Goal: Task Accomplishment & Management: Manage account settings

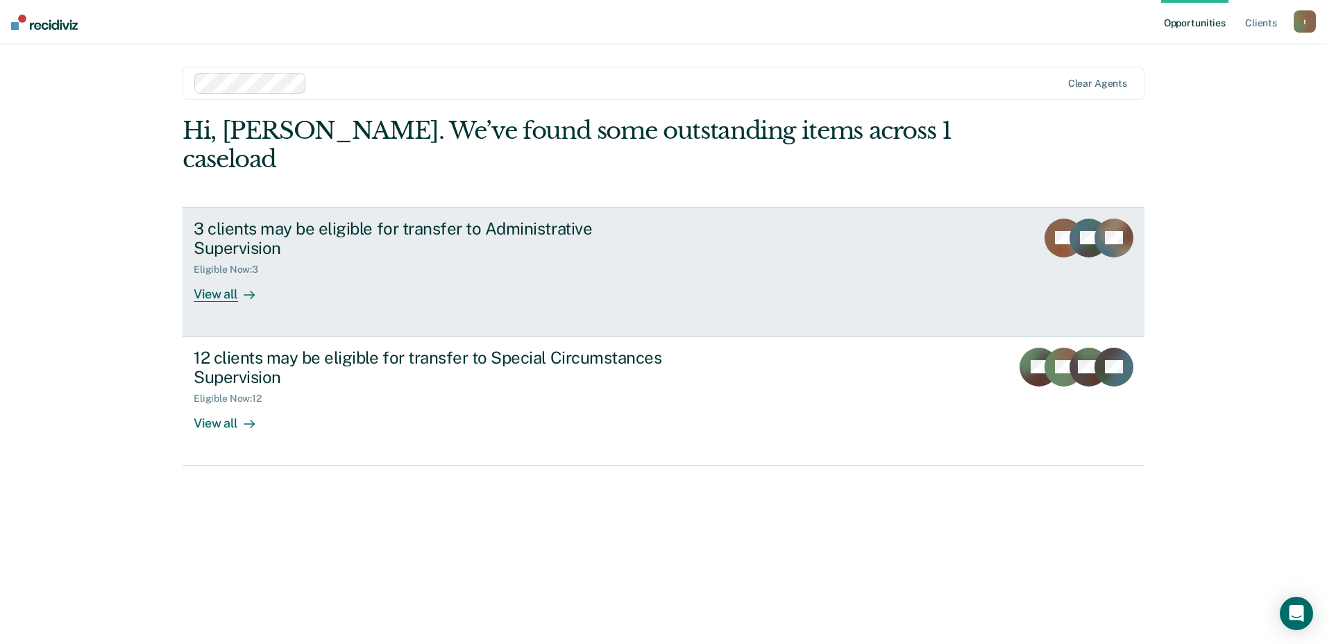
click at [227, 276] on div "View all" at bounding box center [233, 289] width 78 height 27
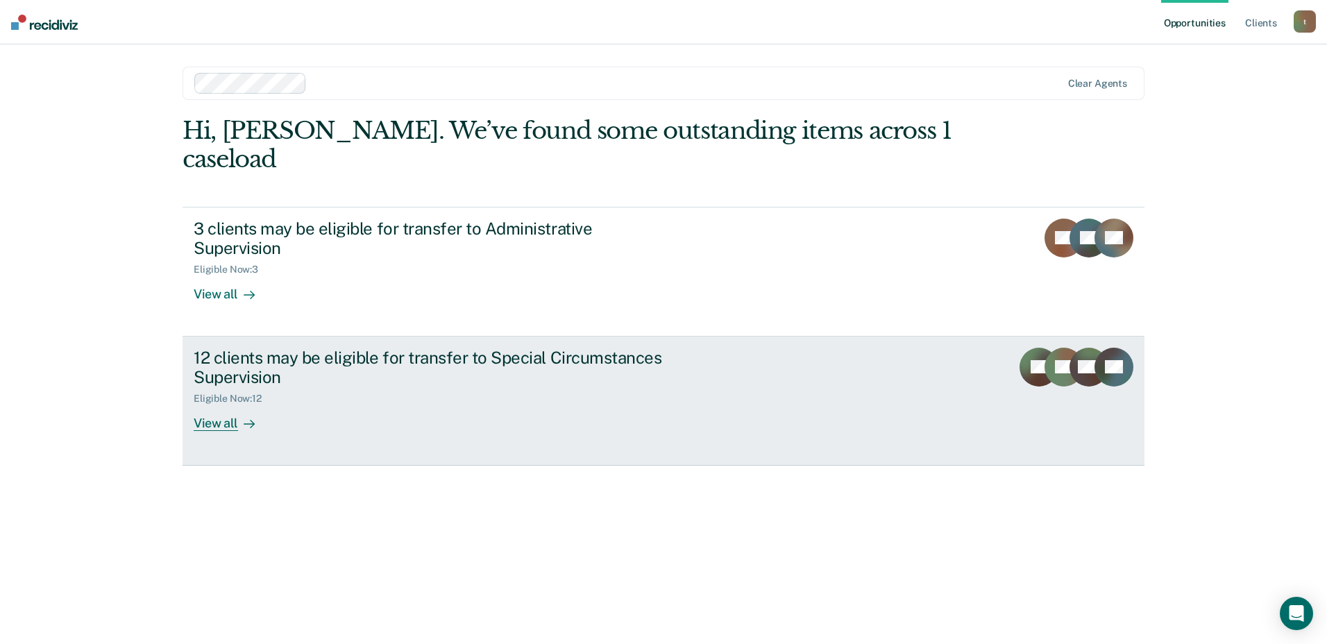
click at [744, 364] on link "12 clients may be eligible for transfer to Special Circumstances Supervision El…" at bounding box center [664, 401] width 962 height 129
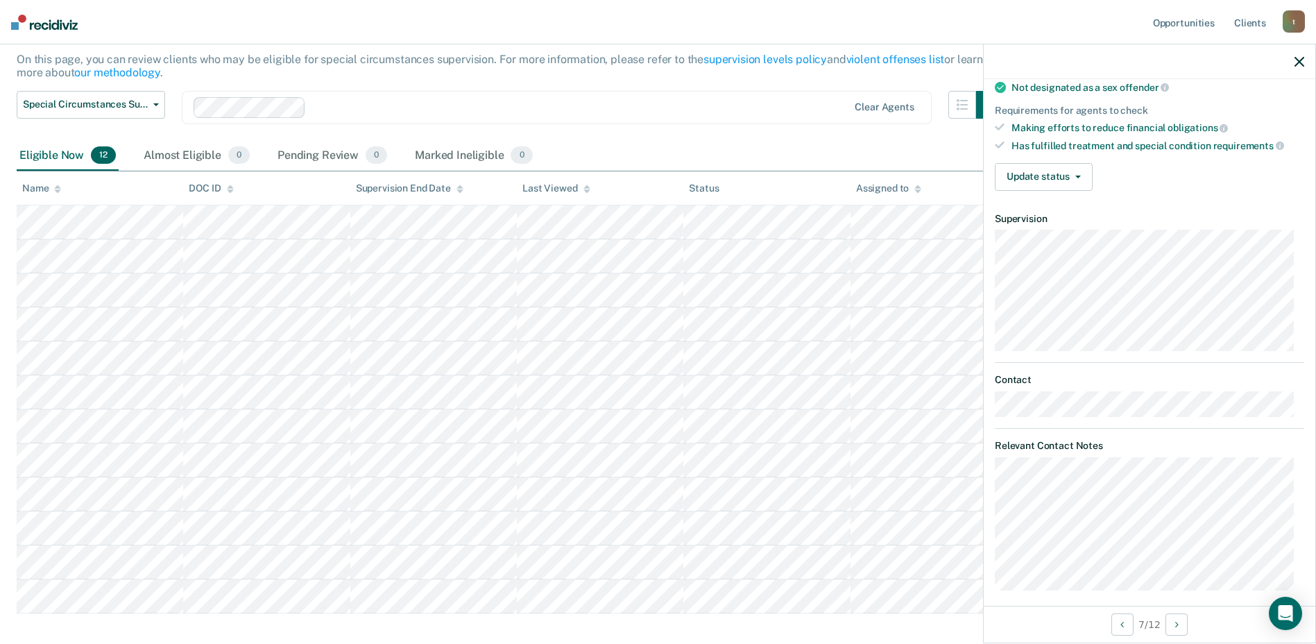
scroll to position [197, 0]
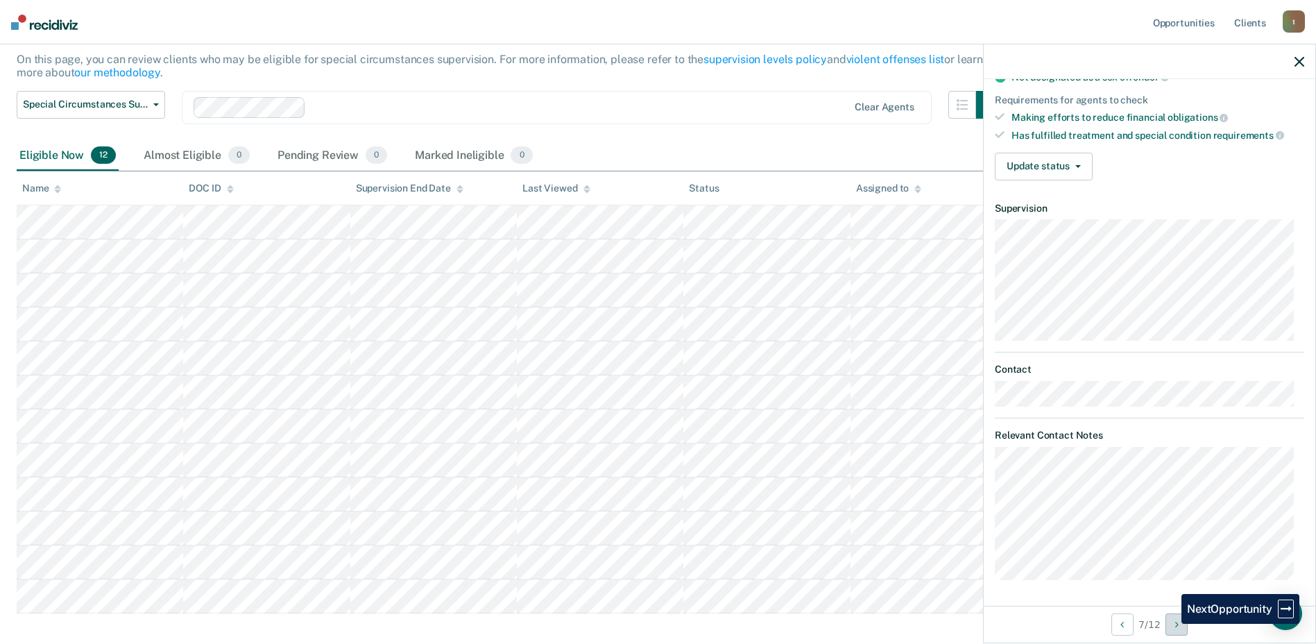
click at [1171, 624] on button "Next Opportunity" at bounding box center [1177, 624] width 22 height 22
click at [1129, 626] on button "Previous Opportunity" at bounding box center [1123, 624] width 22 height 22
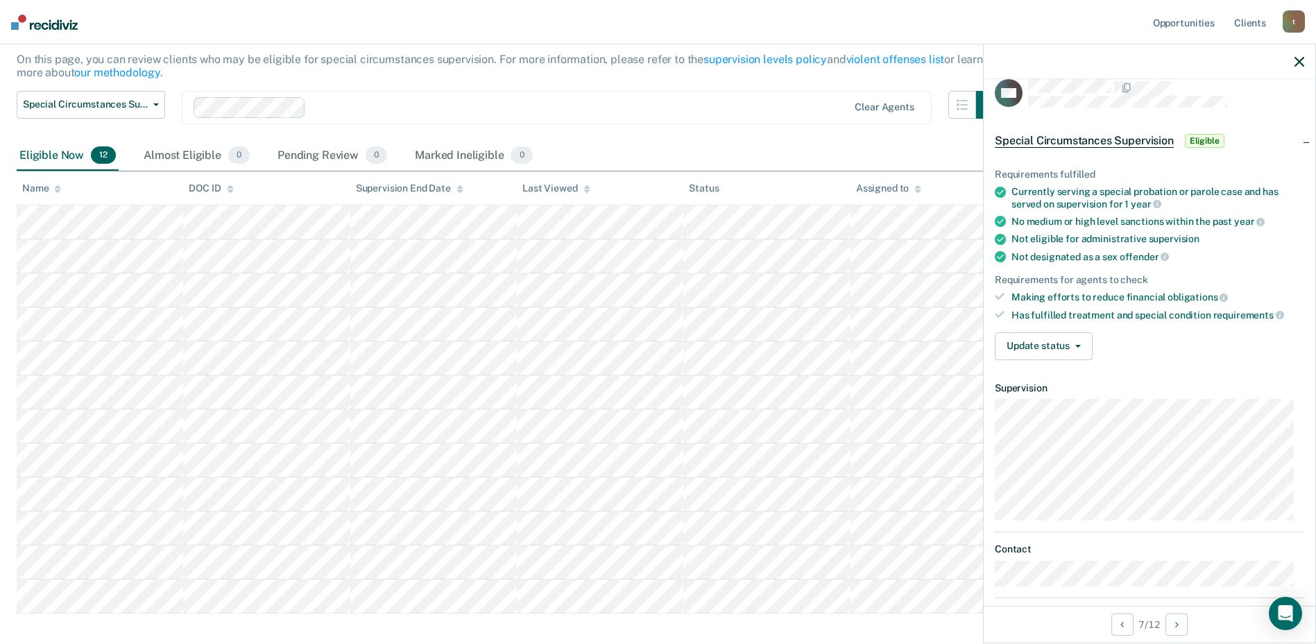
scroll to position [0, 0]
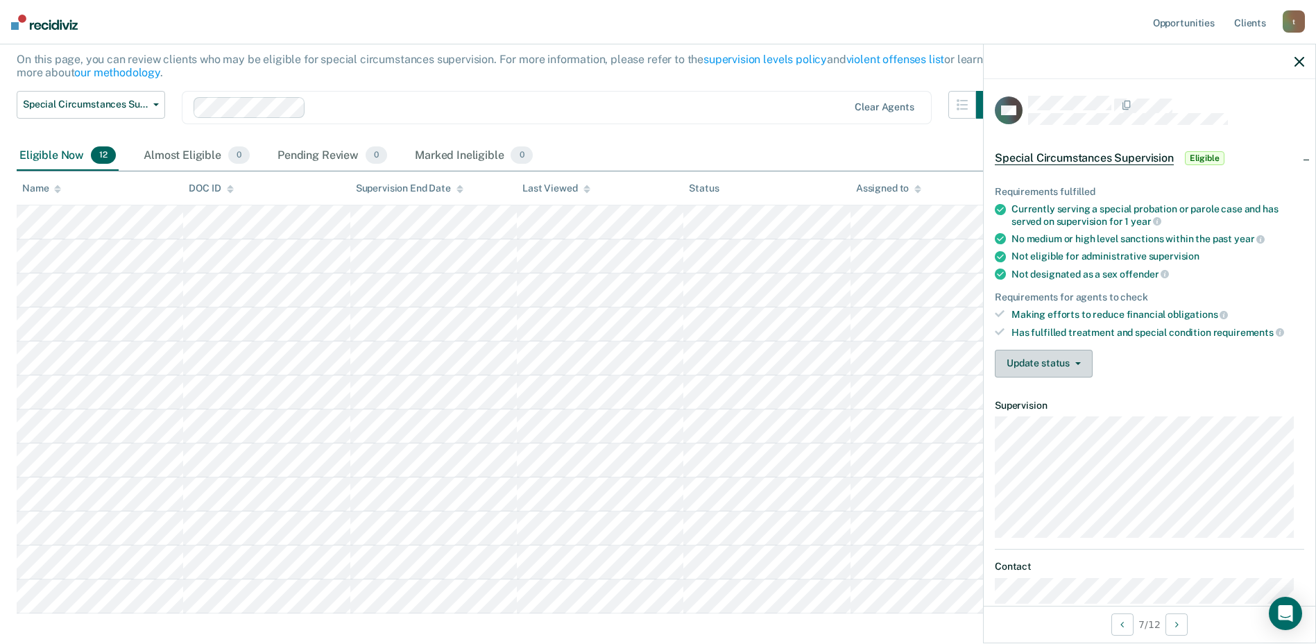
click at [1059, 359] on button "Update status" at bounding box center [1044, 364] width 98 height 28
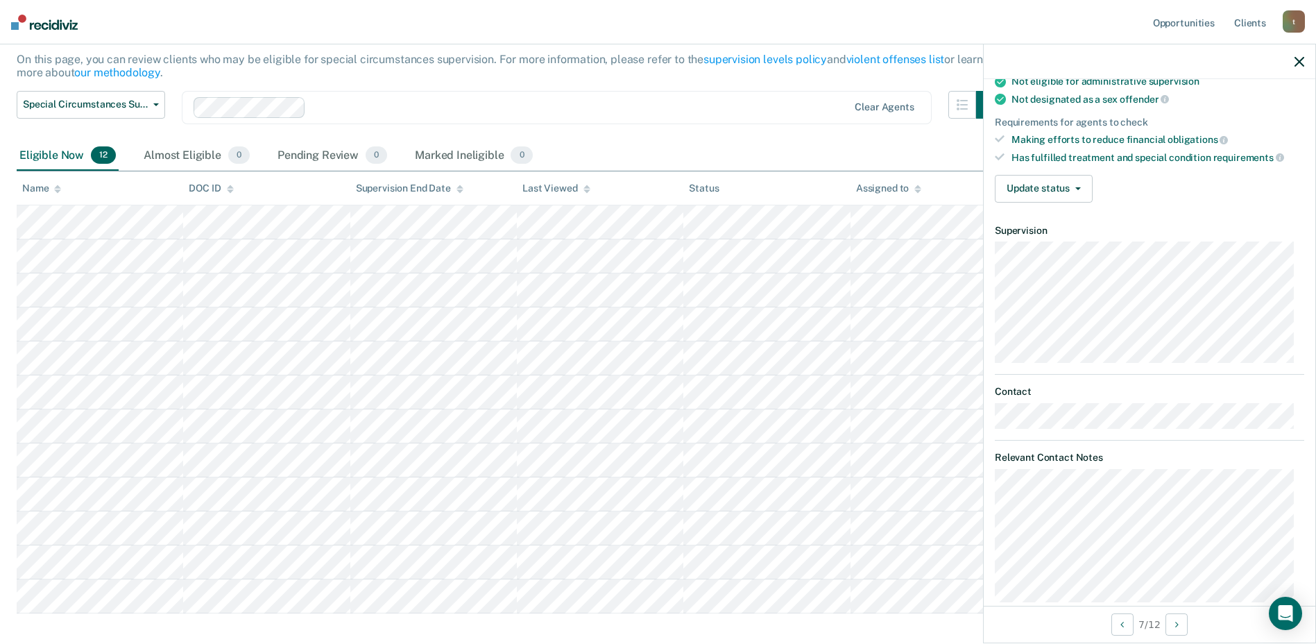
scroll to position [197, 0]
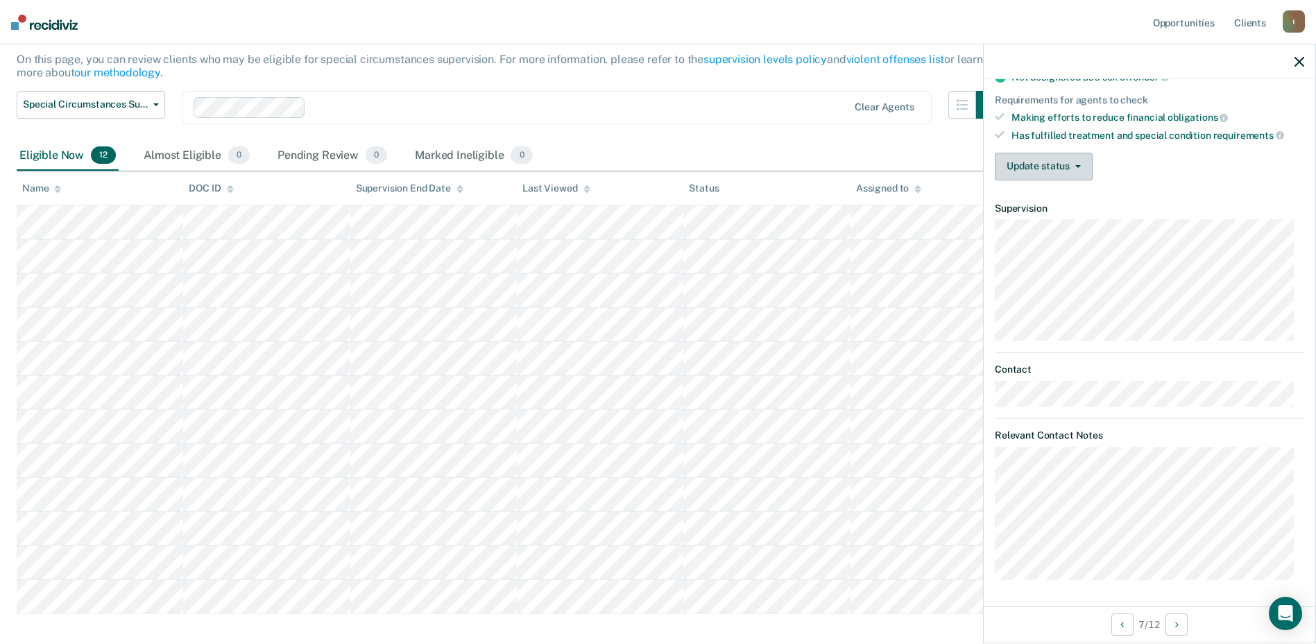
click at [1054, 156] on button "Update status" at bounding box center [1044, 167] width 98 height 28
click at [1053, 214] on button "Mark Ineligible" at bounding box center [1063, 222] width 136 height 22
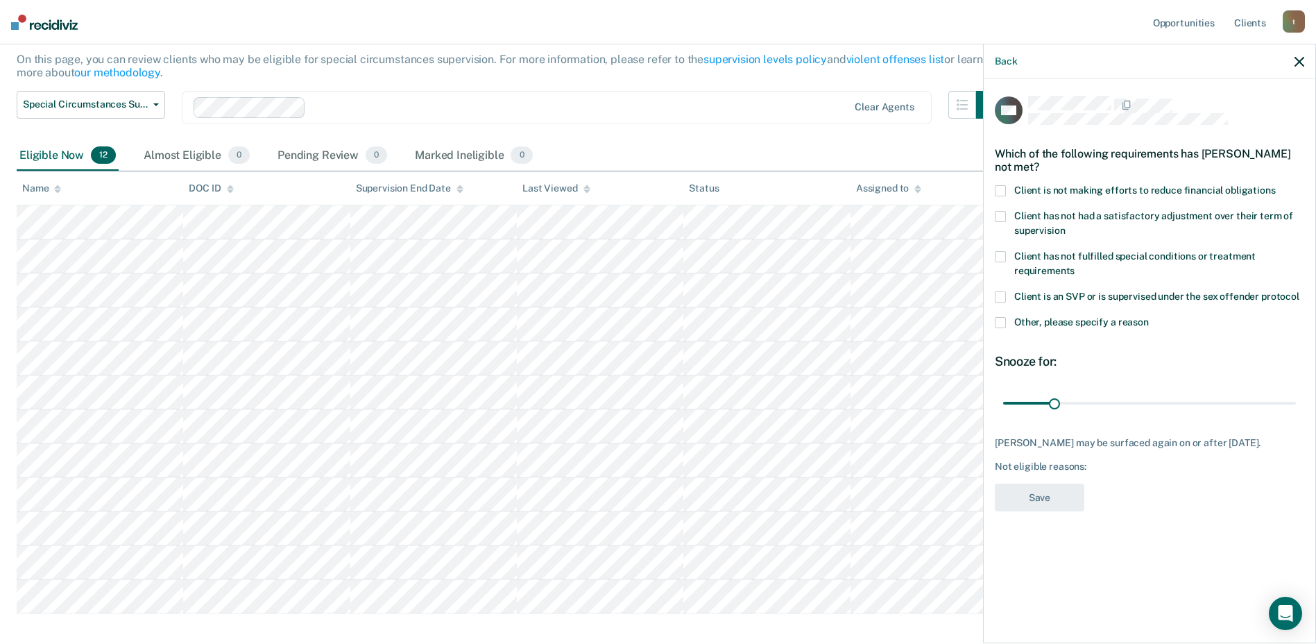
click at [1002, 185] on span at bounding box center [1000, 190] width 11 height 11
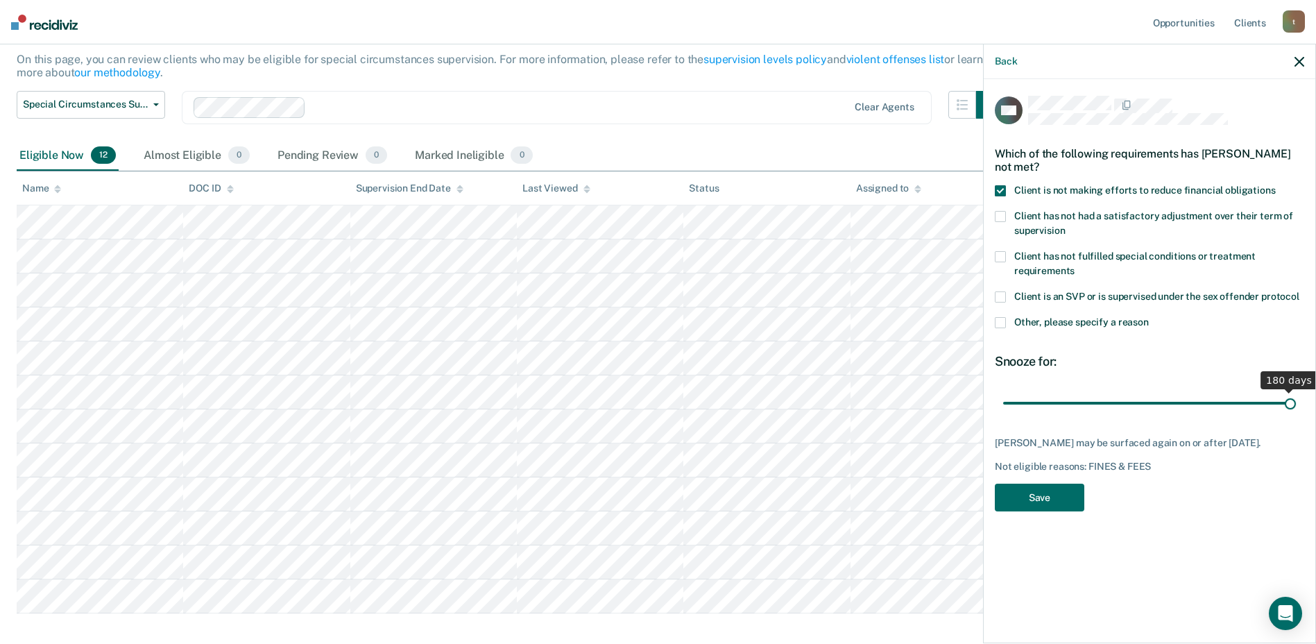
drag, startPoint x: 1056, startPoint y: 403, endPoint x: 1294, endPoint y: 403, distance: 238.0
type input "180"
click at [1294, 403] on input "range" at bounding box center [1149, 403] width 293 height 24
click at [1059, 493] on button "Save" at bounding box center [1040, 498] width 90 height 28
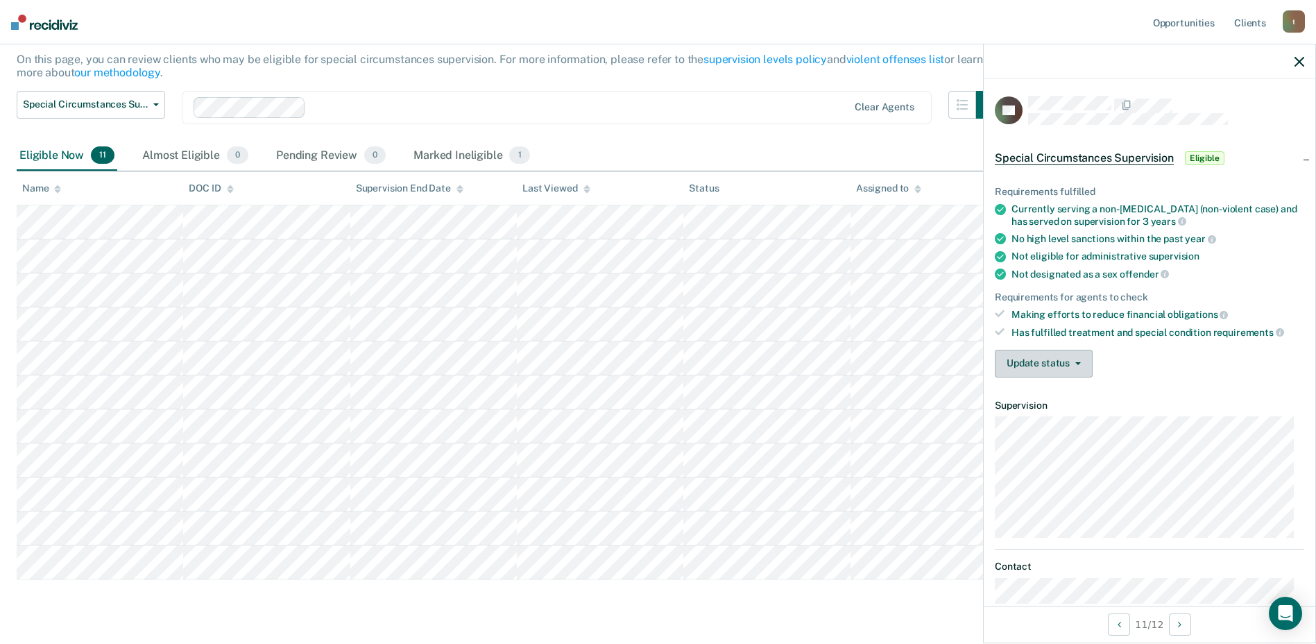
click at [1071, 359] on button "Update status" at bounding box center [1044, 364] width 98 height 28
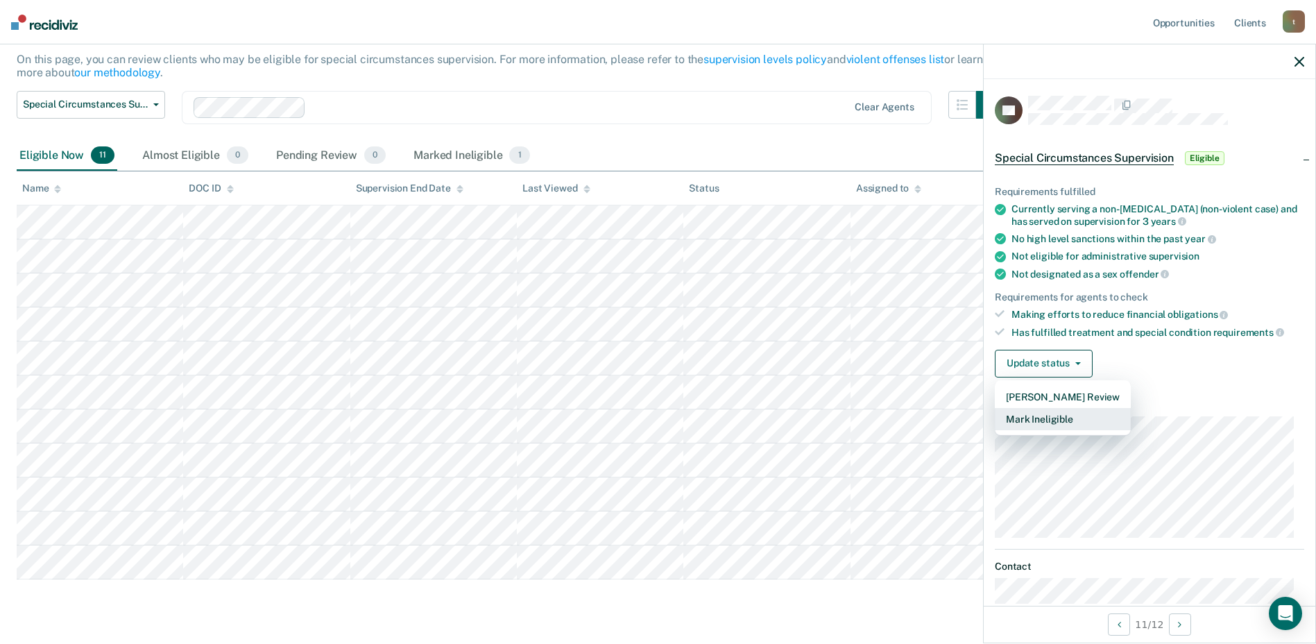
click at [1061, 416] on button "Mark Ineligible" at bounding box center [1063, 419] width 136 height 22
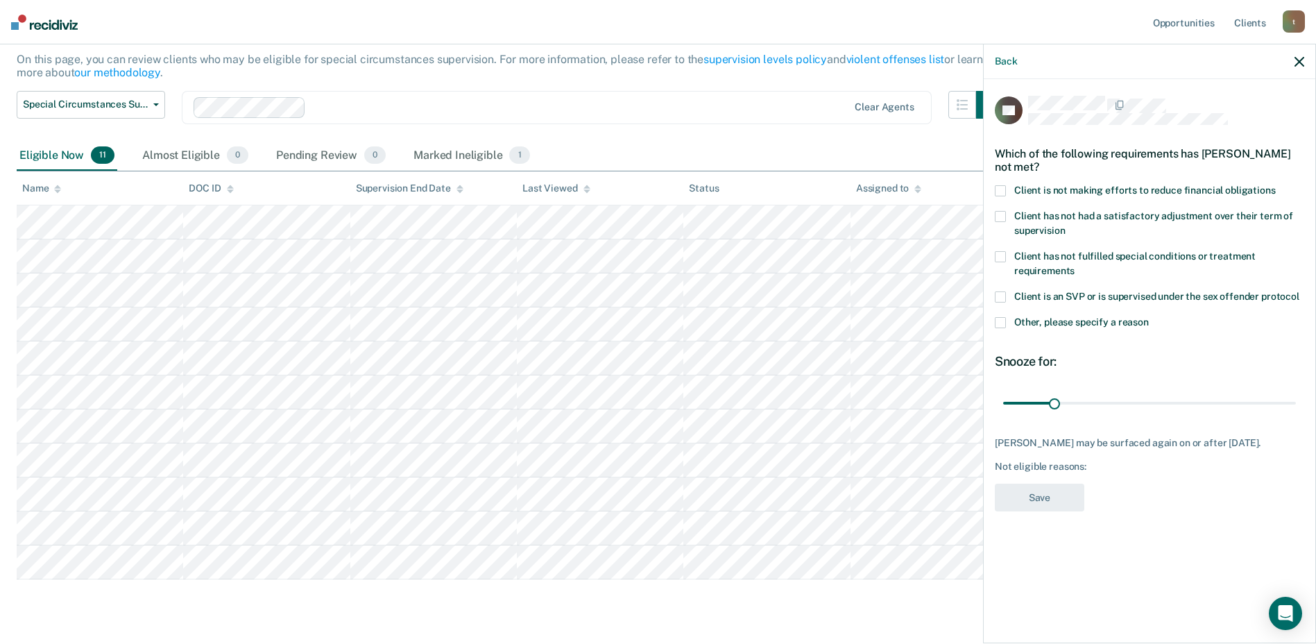
click at [1003, 185] on span at bounding box center [1000, 190] width 11 height 11
drag, startPoint x: 1055, startPoint y: 400, endPoint x: 1294, endPoint y: 418, distance: 240.1
type input "180"
click at [1296, 414] on input "range" at bounding box center [1149, 403] width 293 height 24
click at [1014, 501] on button "Save" at bounding box center [1040, 498] width 90 height 28
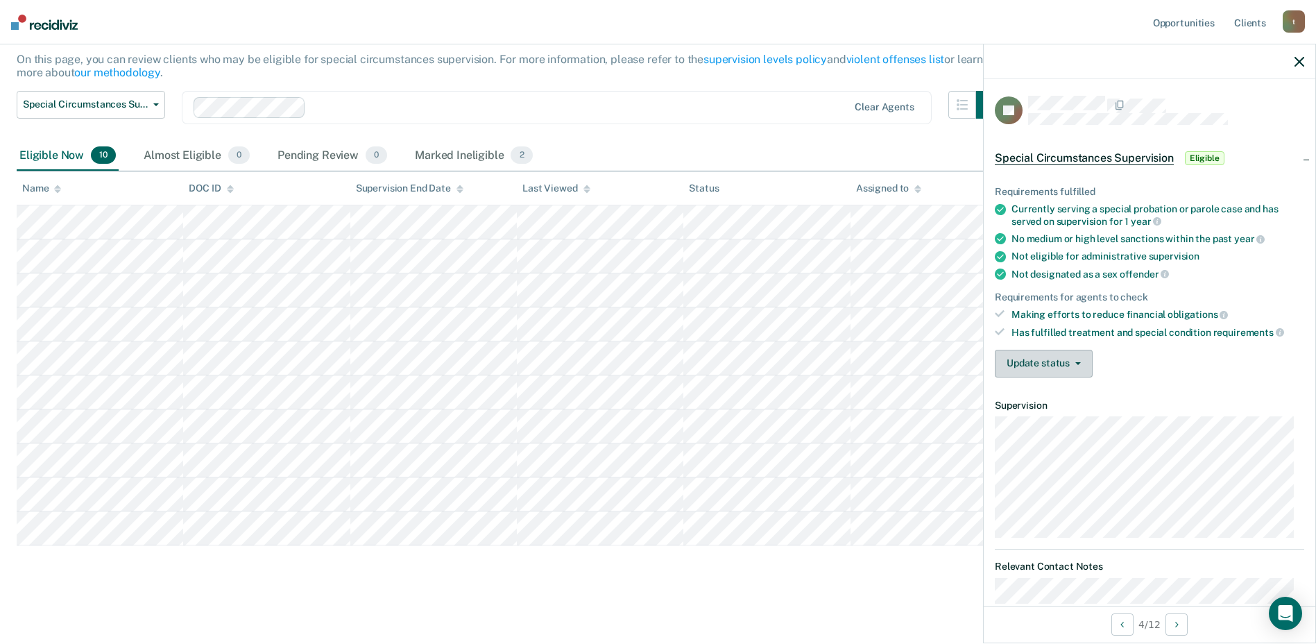
click at [1029, 359] on button "Update status" at bounding box center [1044, 364] width 98 height 28
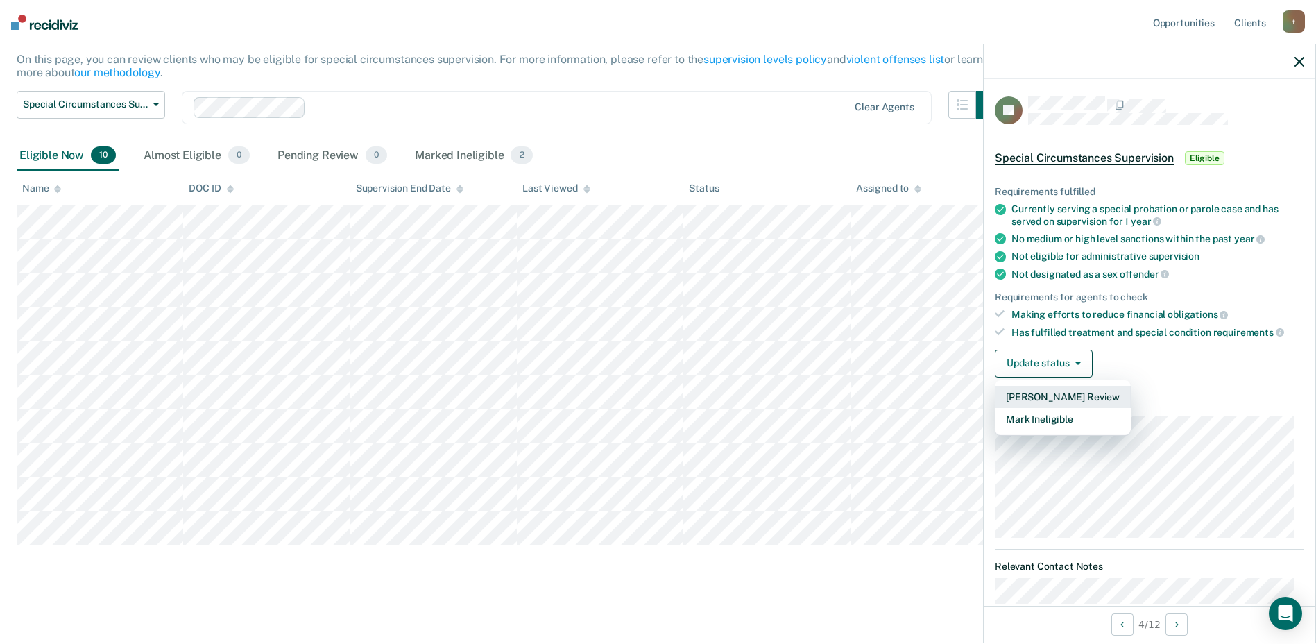
click at [1038, 396] on button "[PERSON_NAME] Review" at bounding box center [1063, 397] width 136 height 22
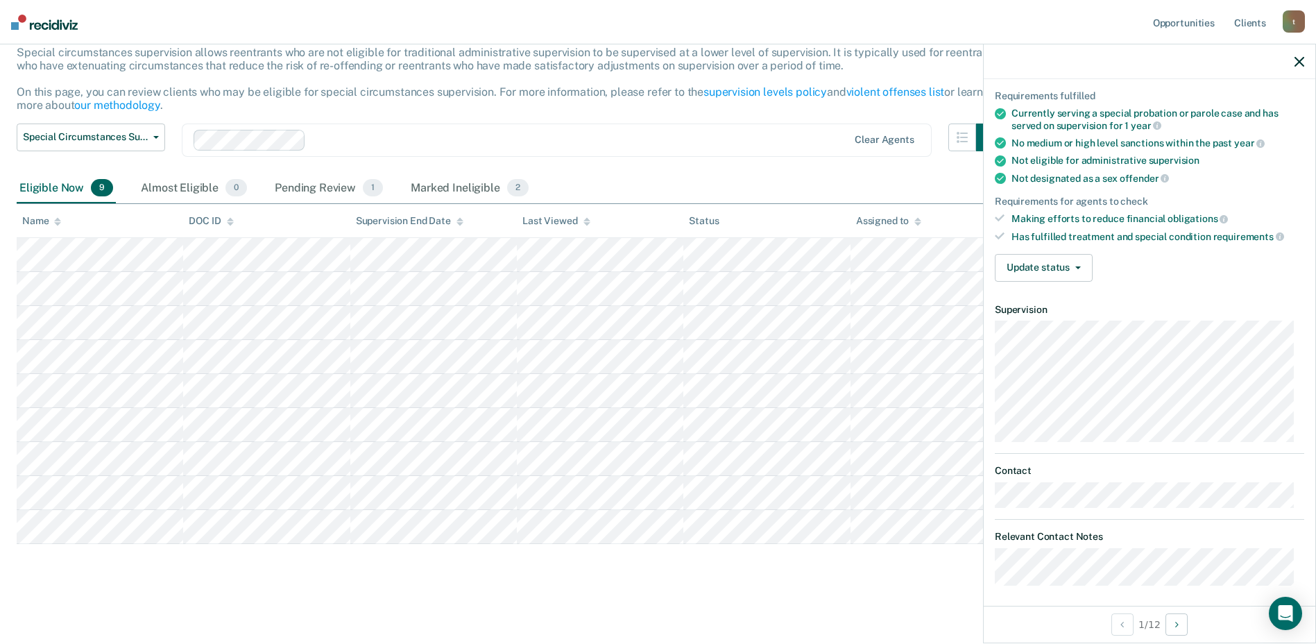
scroll to position [102, 0]
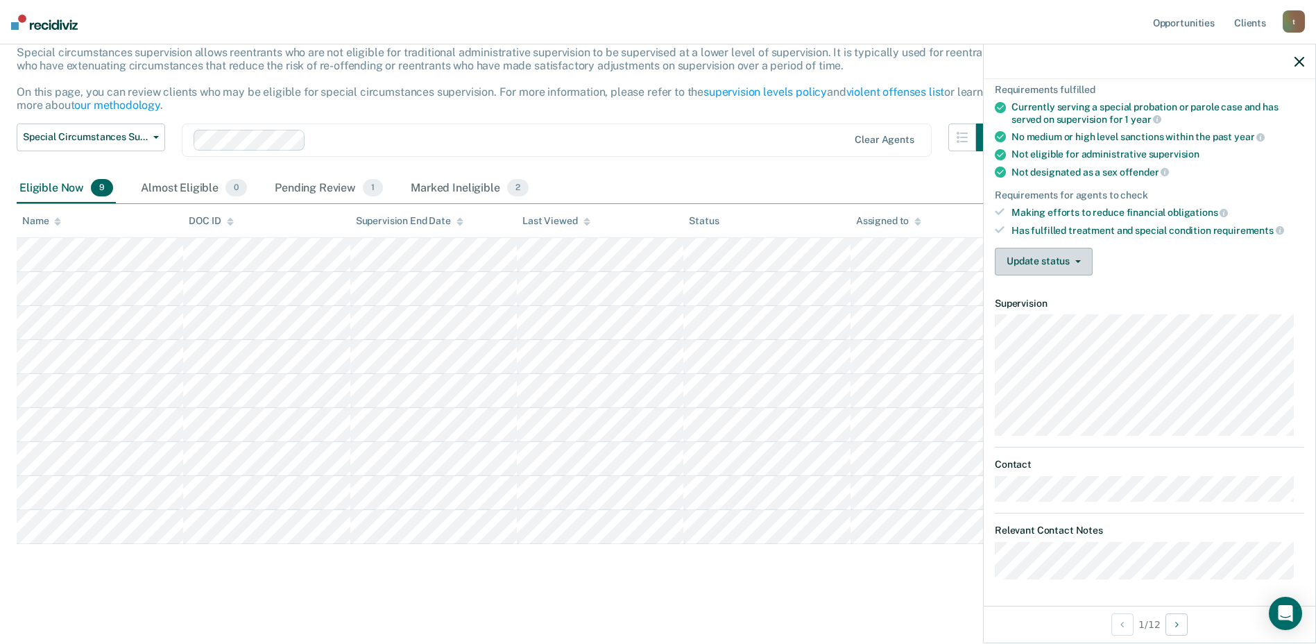
click at [1024, 267] on button "Update status" at bounding box center [1044, 262] width 98 height 28
click at [1037, 315] on button "Mark Ineligible" at bounding box center [1063, 317] width 136 height 22
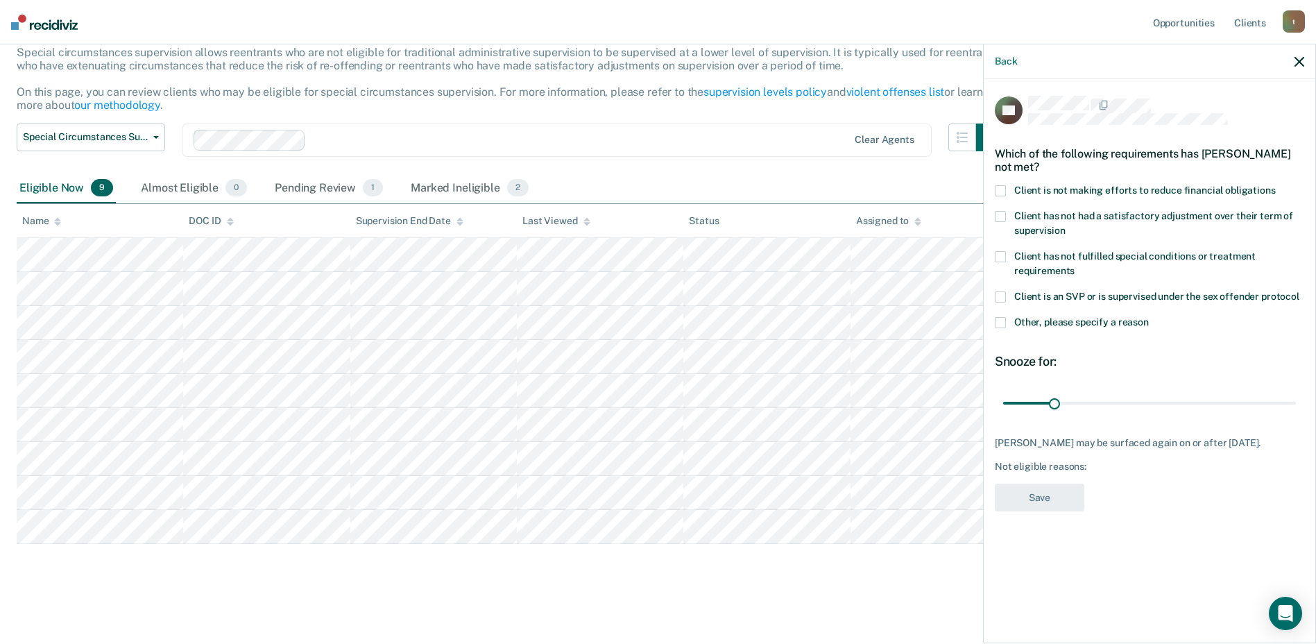
click at [1004, 188] on span at bounding box center [1000, 190] width 11 height 11
drag, startPoint x: 1054, startPoint y: 401, endPoint x: 1101, endPoint y: 403, distance: 47.2
type input "60"
click at [1101, 403] on input "range" at bounding box center [1149, 403] width 293 height 24
click at [1045, 491] on button "Save" at bounding box center [1040, 498] width 90 height 28
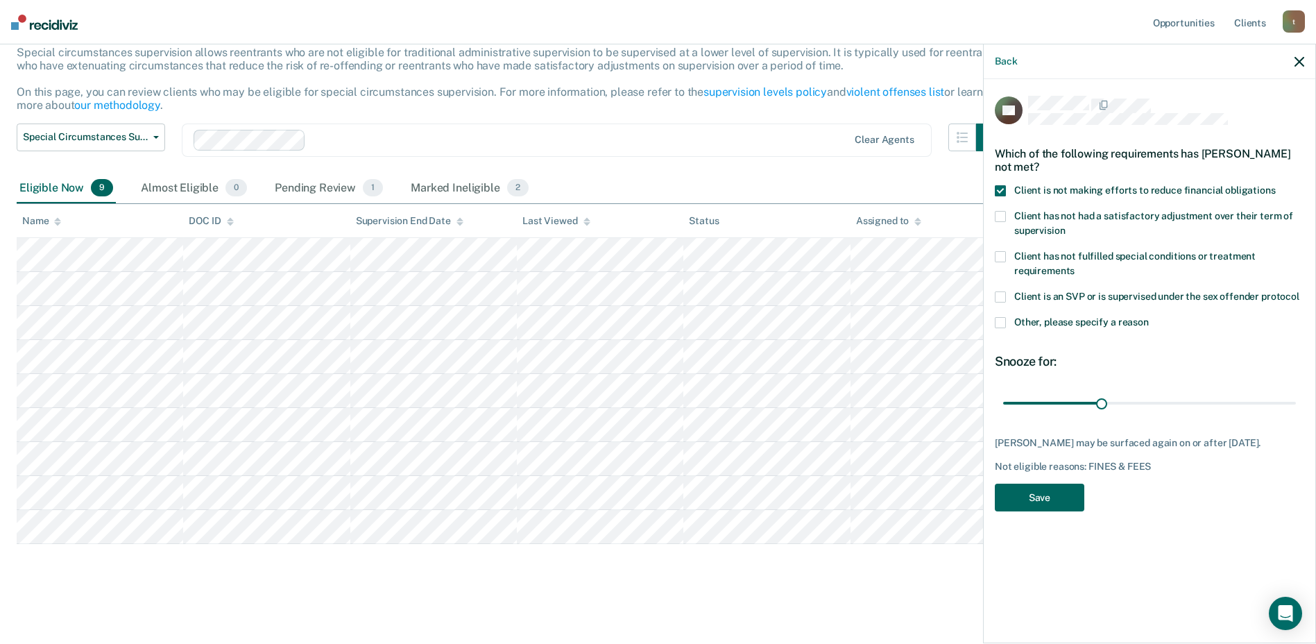
scroll to position [56, 0]
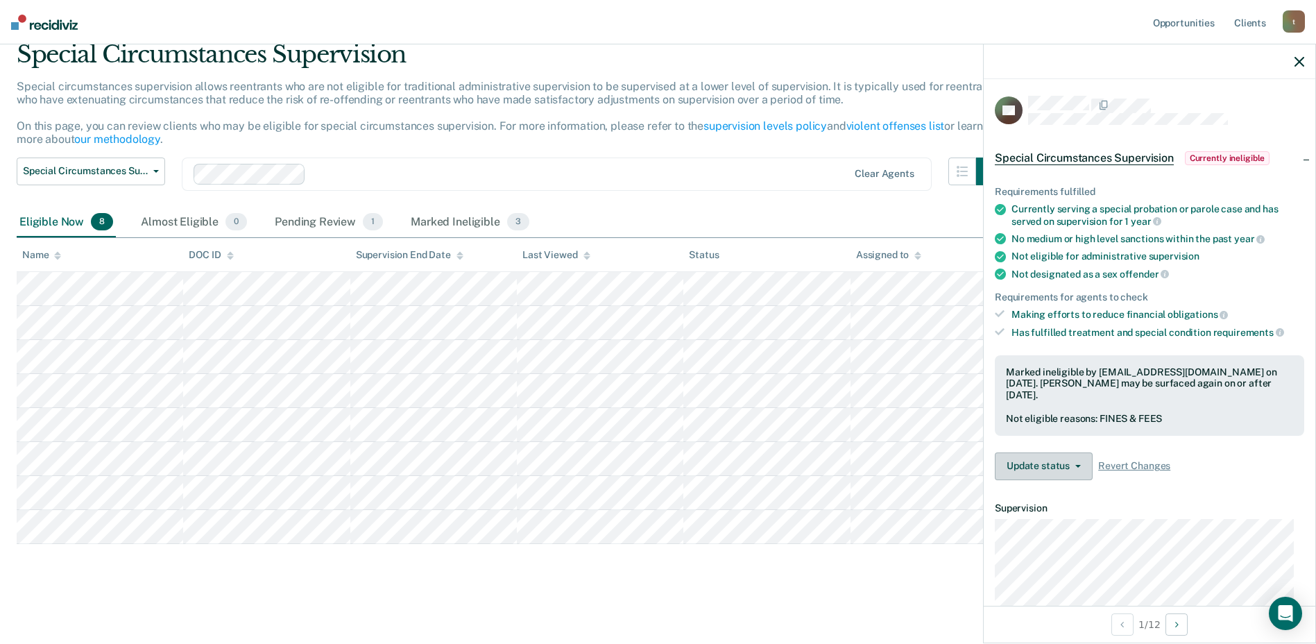
click at [1035, 467] on button "Update status" at bounding box center [1044, 466] width 98 height 28
click at [1064, 518] on button "Update Ineligibility" at bounding box center [1063, 522] width 136 height 22
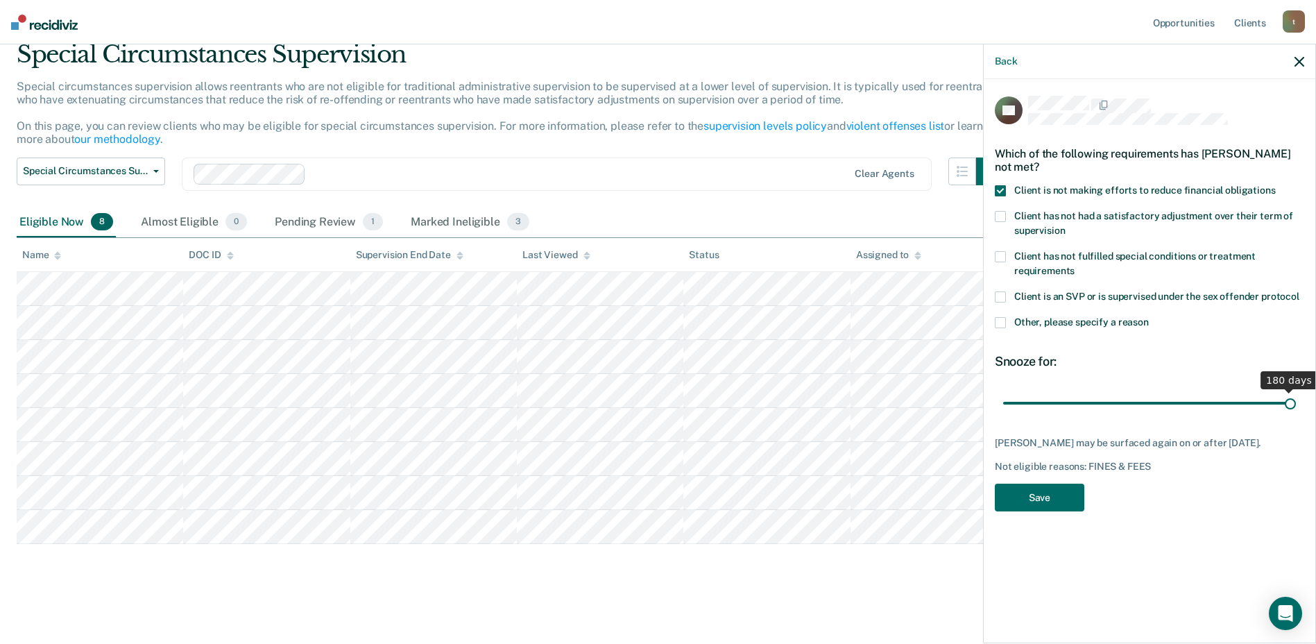
drag, startPoint x: 1103, startPoint y: 401, endPoint x: 1298, endPoint y: 416, distance: 195.6
type input "180"
click at [1296, 415] on input "range" at bounding box center [1149, 403] width 293 height 24
click at [1045, 496] on button "Save" at bounding box center [1040, 498] width 90 height 28
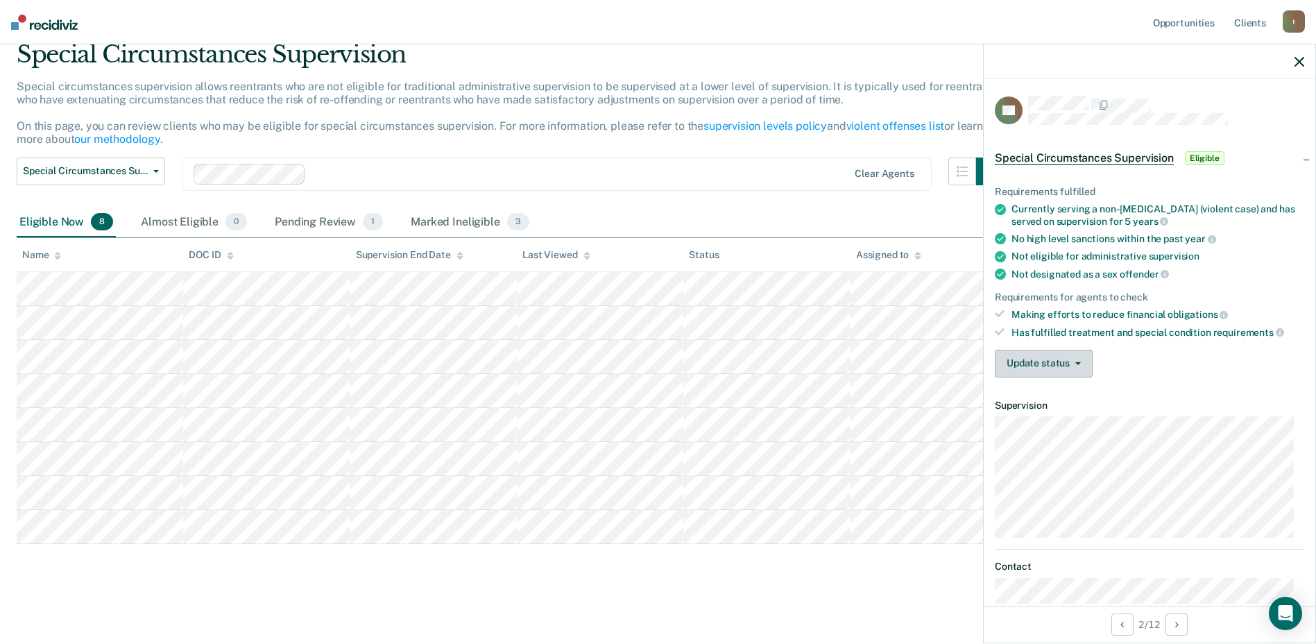
click at [1015, 367] on button "Update status" at bounding box center [1044, 364] width 98 height 28
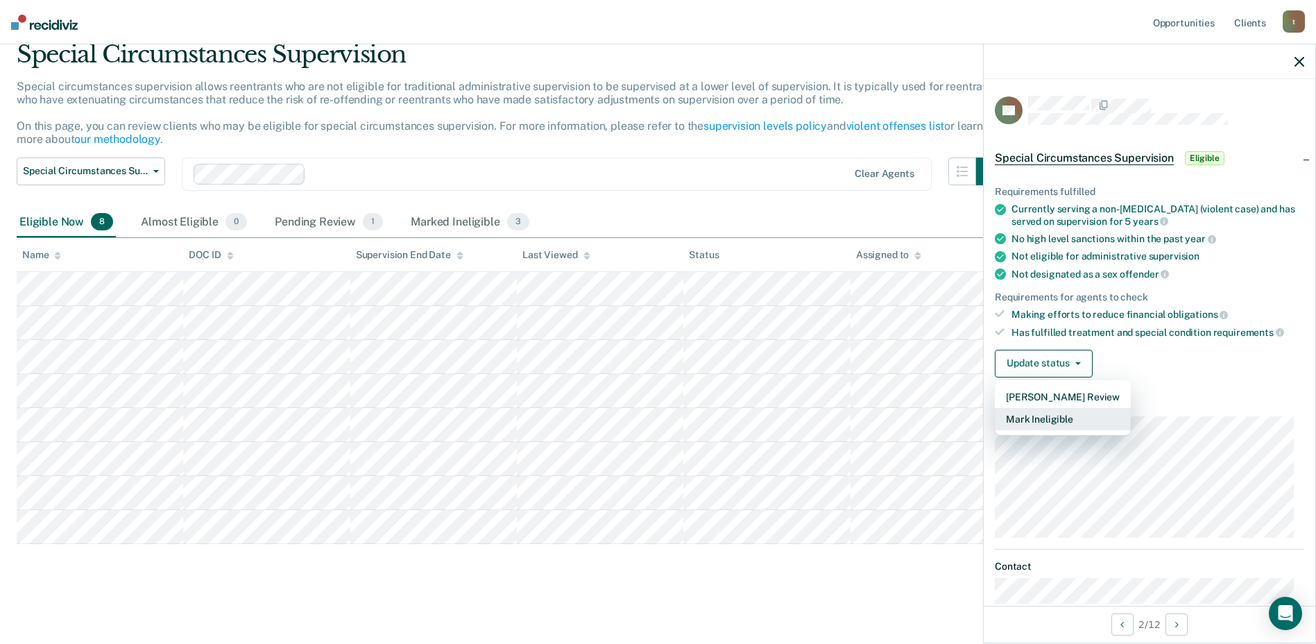
click at [1035, 417] on button "Mark Ineligible" at bounding box center [1063, 419] width 136 height 22
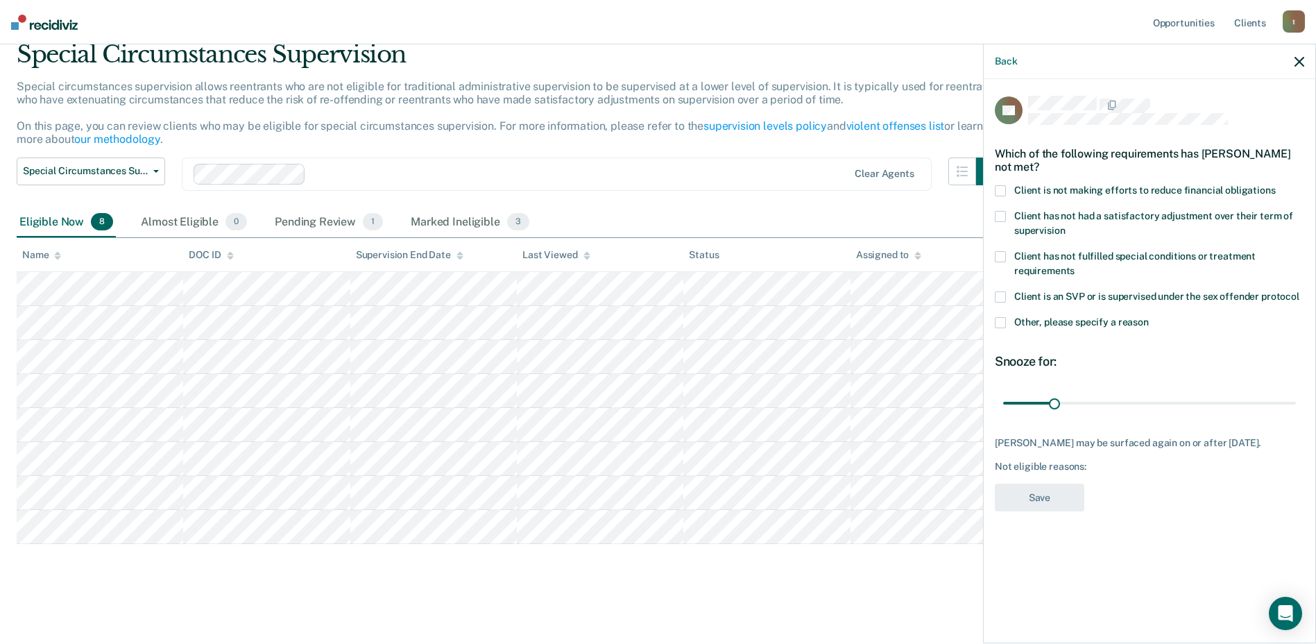
click at [999, 187] on span at bounding box center [1000, 190] width 11 height 11
drag, startPoint x: 1057, startPoint y: 405, endPoint x: 1229, endPoint y: 427, distance: 173.4
click at [1003, 391] on input "range" at bounding box center [1149, 403] width 293 height 24
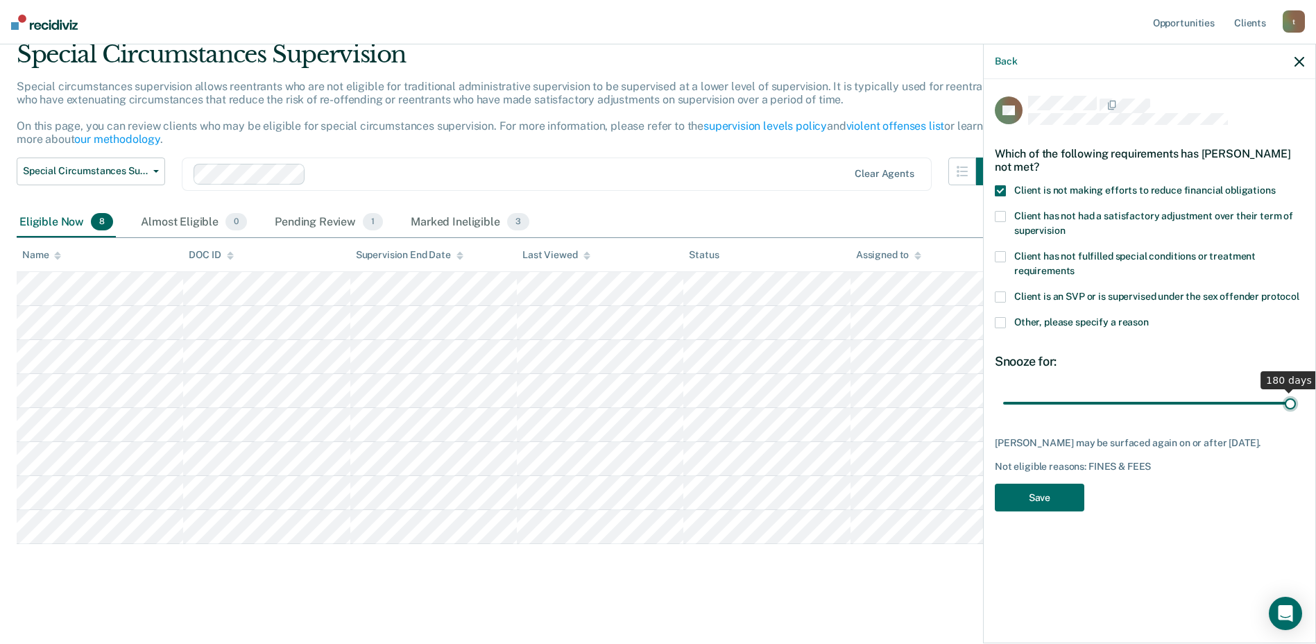
drag, startPoint x: 1007, startPoint y: 401, endPoint x: 1327, endPoint y: 414, distance: 320.2
type input "180"
click at [1296, 414] on input "range" at bounding box center [1149, 403] width 293 height 24
click at [1058, 489] on button "Save" at bounding box center [1040, 498] width 90 height 28
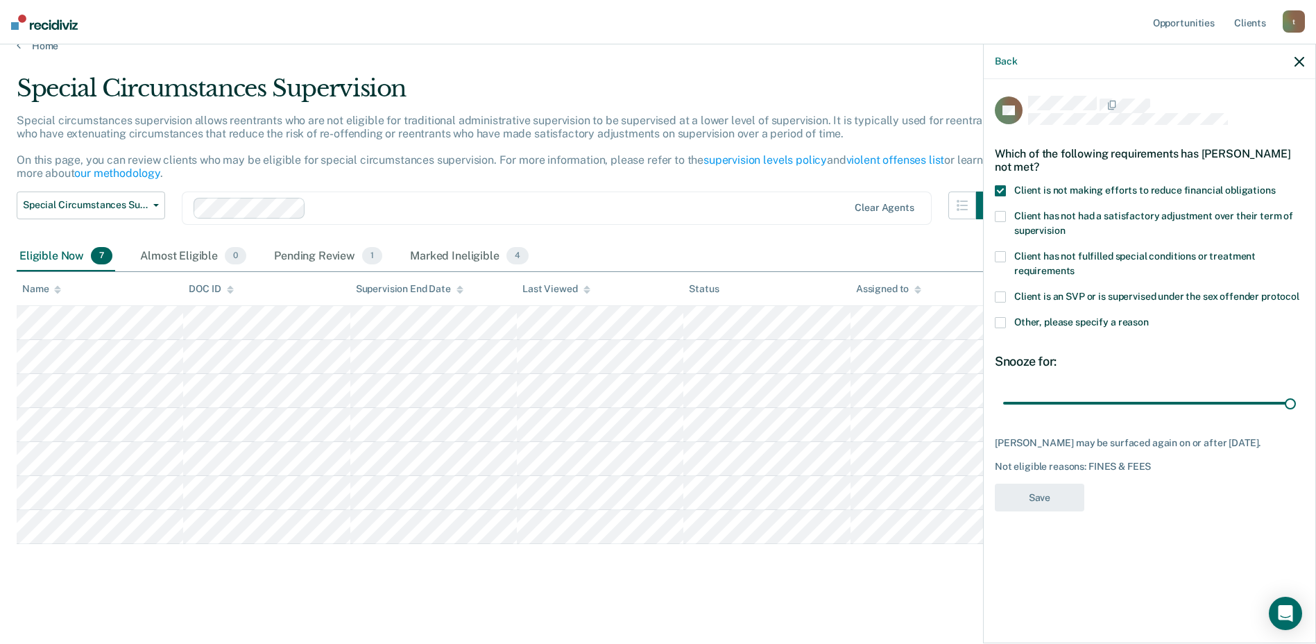
scroll to position [22, 0]
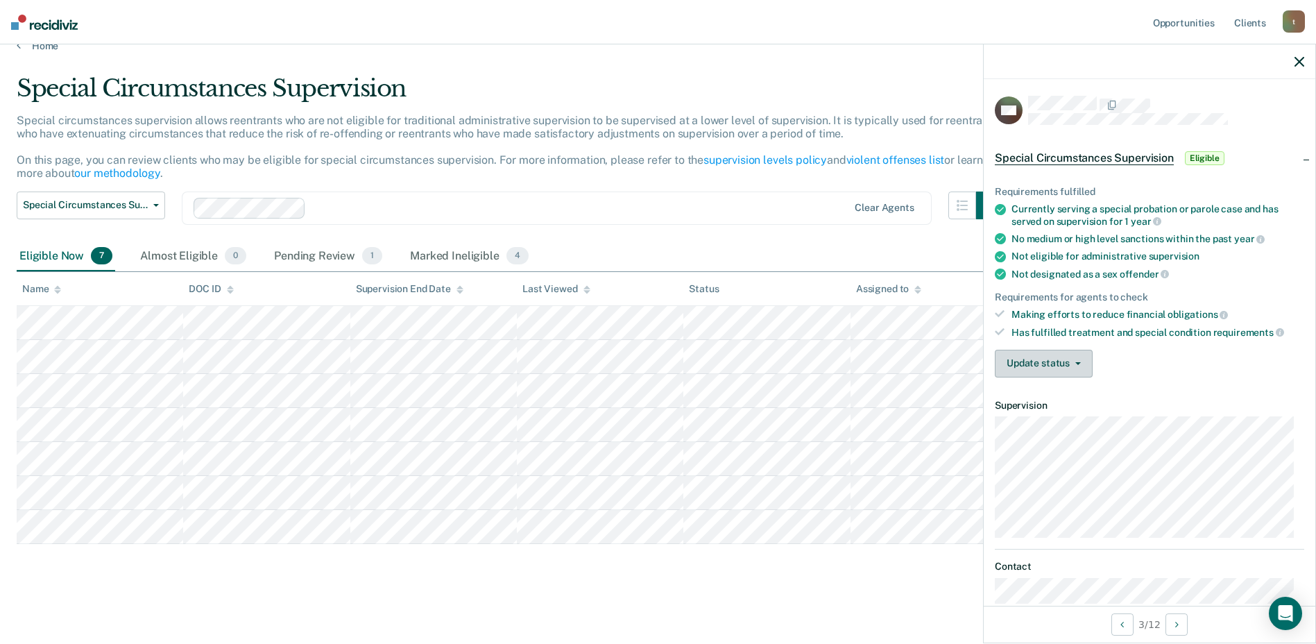
click at [1026, 373] on button "Update status" at bounding box center [1044, 364] width 98 height 28
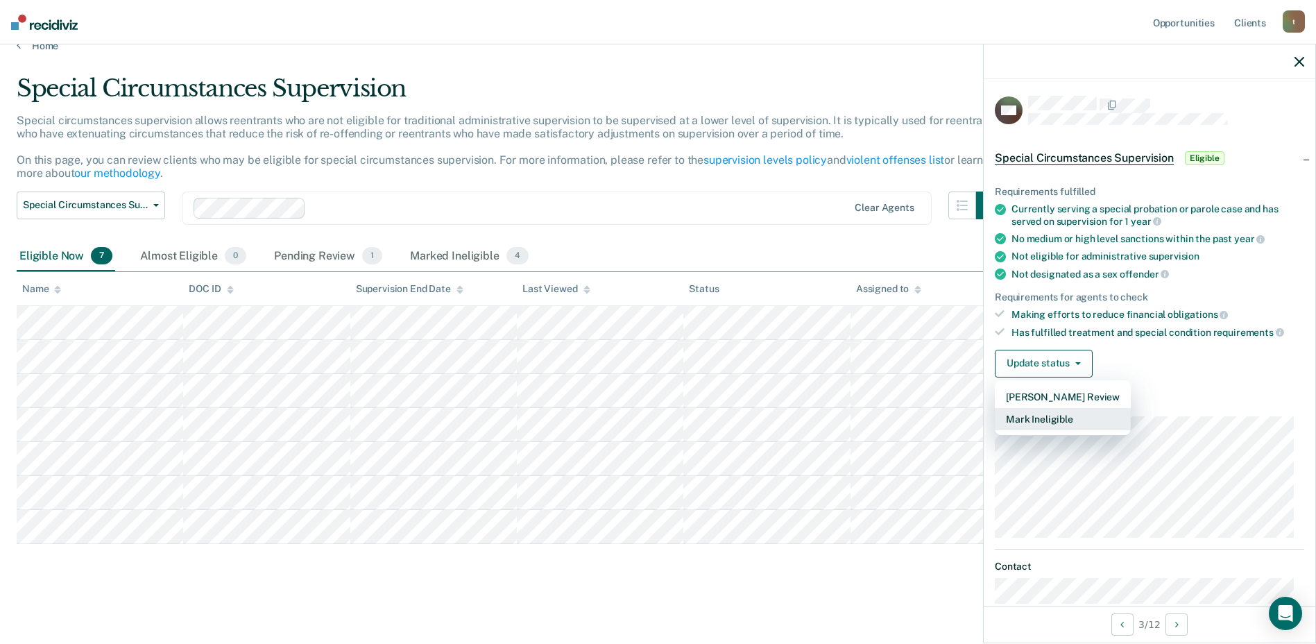
click at [1035, 411] on button "Mark Ineligible" at bounding box center [1063, 419] width 136 height 22
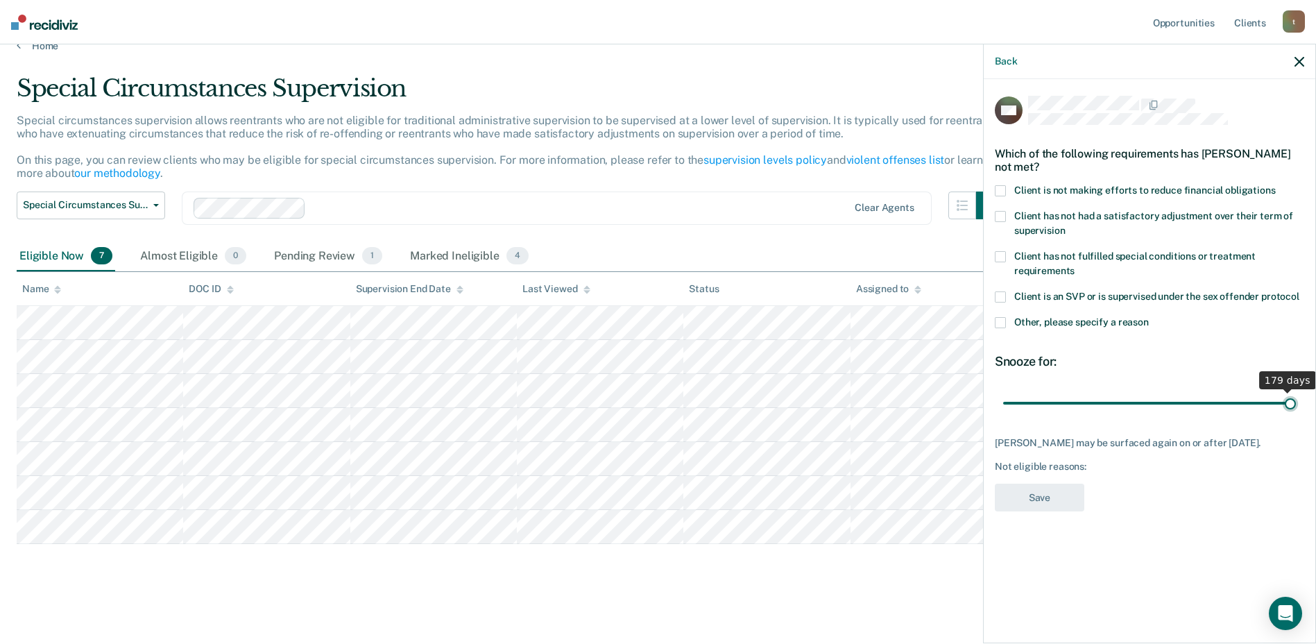
drag, startPoint x: 1052, startPoint y: 400, endPoint x: 1291, endPoint y: 414, distance: 239.1
type input "180"
click at [1291, 414] on input "range" at bounding box center [1149, 403] width 293 height 24
click at [1001, 185] on span at bounding box center [1000, 190] width 11 height 11
click at [1056, 502] on button "Save" at bounding box center [1040, 498] width 90 height 28
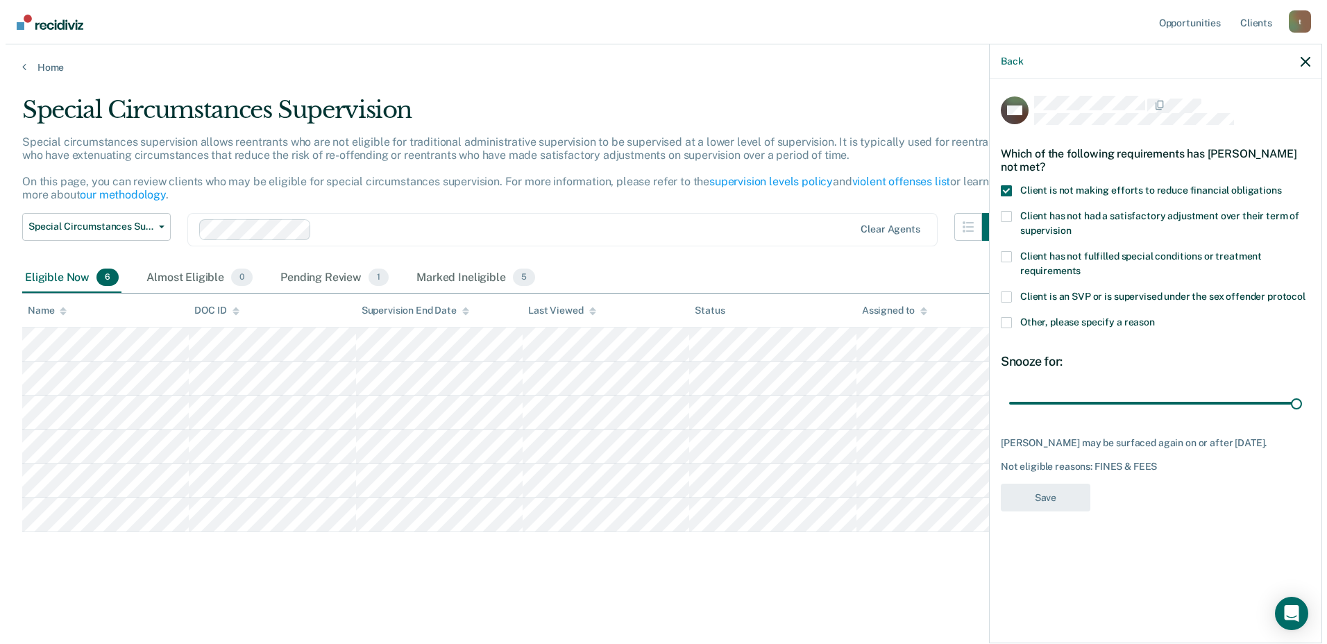
scroll to position [0, 0]
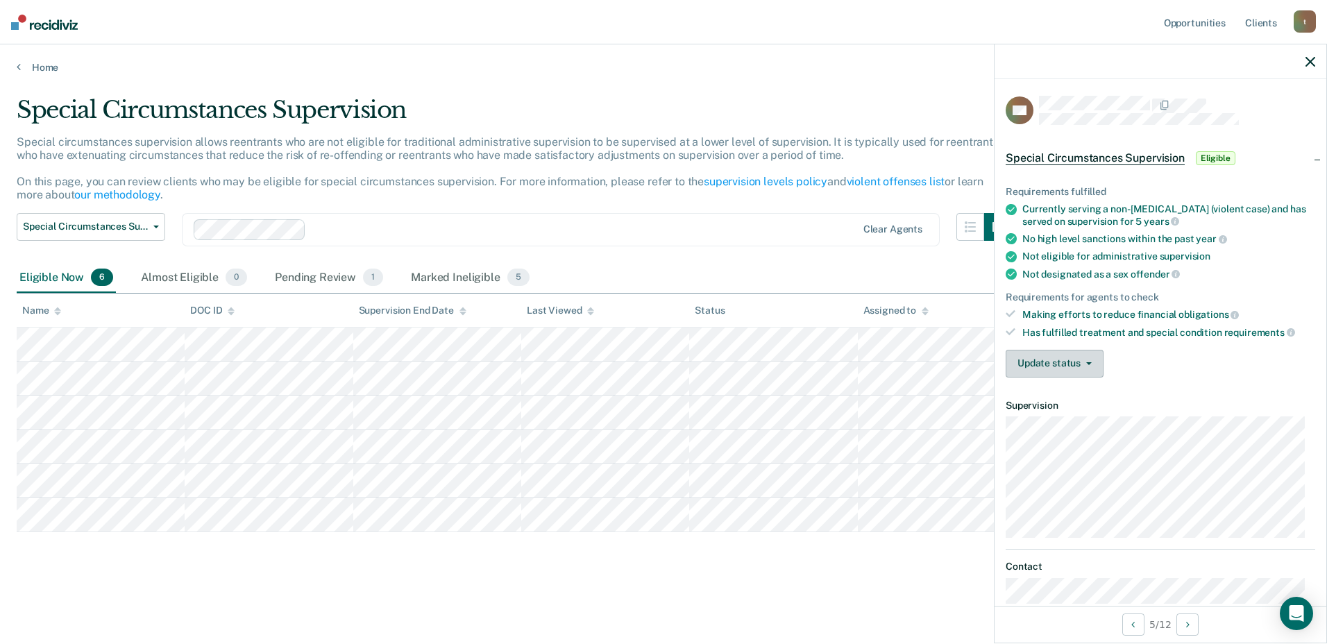
click at [1010, 359] on button "Update status" at bounding box center [1055, 364] width 98 height 28
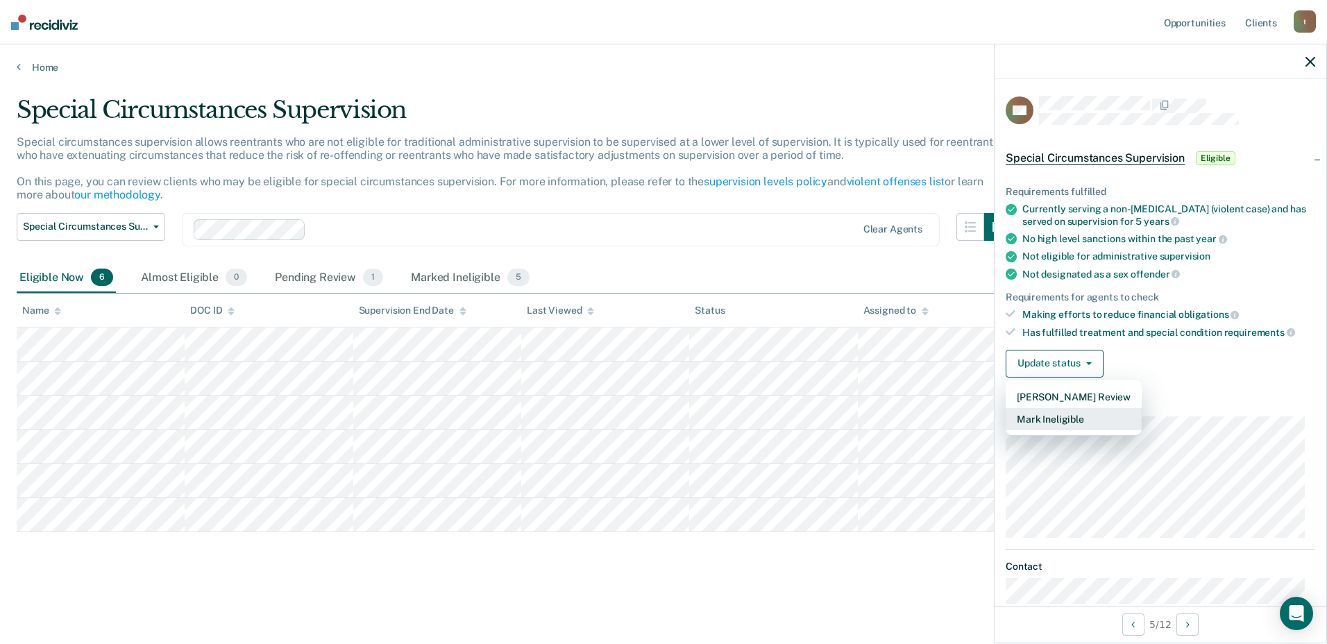
click at [1034, 419] on button "Mark Ineligible" at bounding box center [1074, 419] width 136 height 22
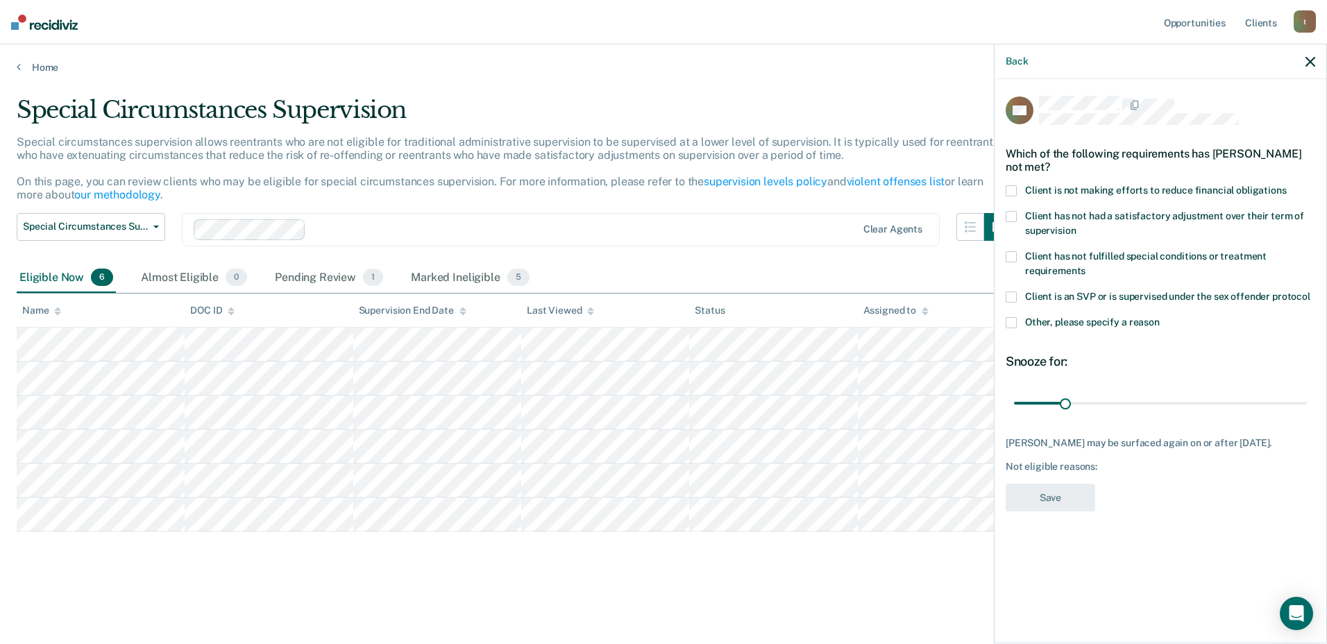
click at [1010, 186] on span at bounding box center [1011, 190] width 11 height 11
drag, startPoint x: 1067, startPoint y: 400, endPoint x: 1323, endPoint y: 416, distance: 257.3
click at [1014, 391] on input "range" at bounding box center [1160, 403] width 293 height 24
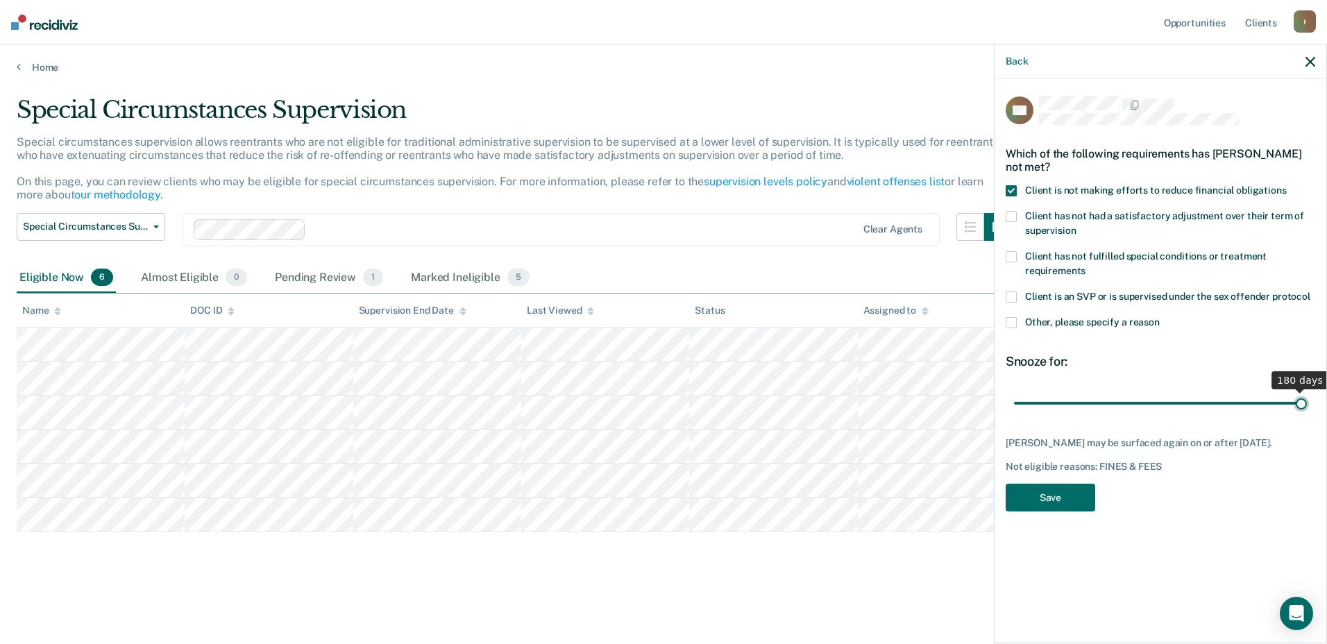
drag, startPoint x: 1014, startPoint y: 400, endPoint x: 1305, endPoint y: 396, distance: 291.5
type input "180"
click at [1305, 396] on input "range" at bounding box center [1160, 403] width 293 height 24
click at [1067, 492] on button "Save" at bounding box center [1051, 498] width 90 height 28
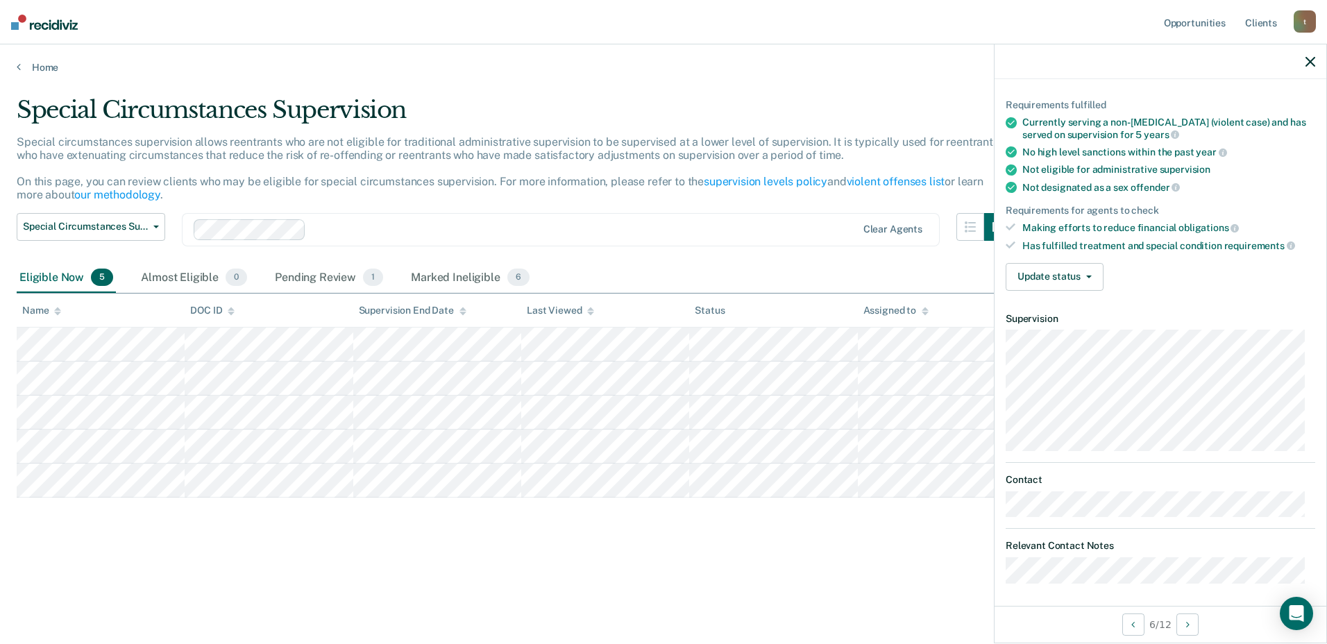
scroll to position [90, 0]
click at [1058, 264] on button "Update status" at bounding box center [1055, 274] width 98 height 28
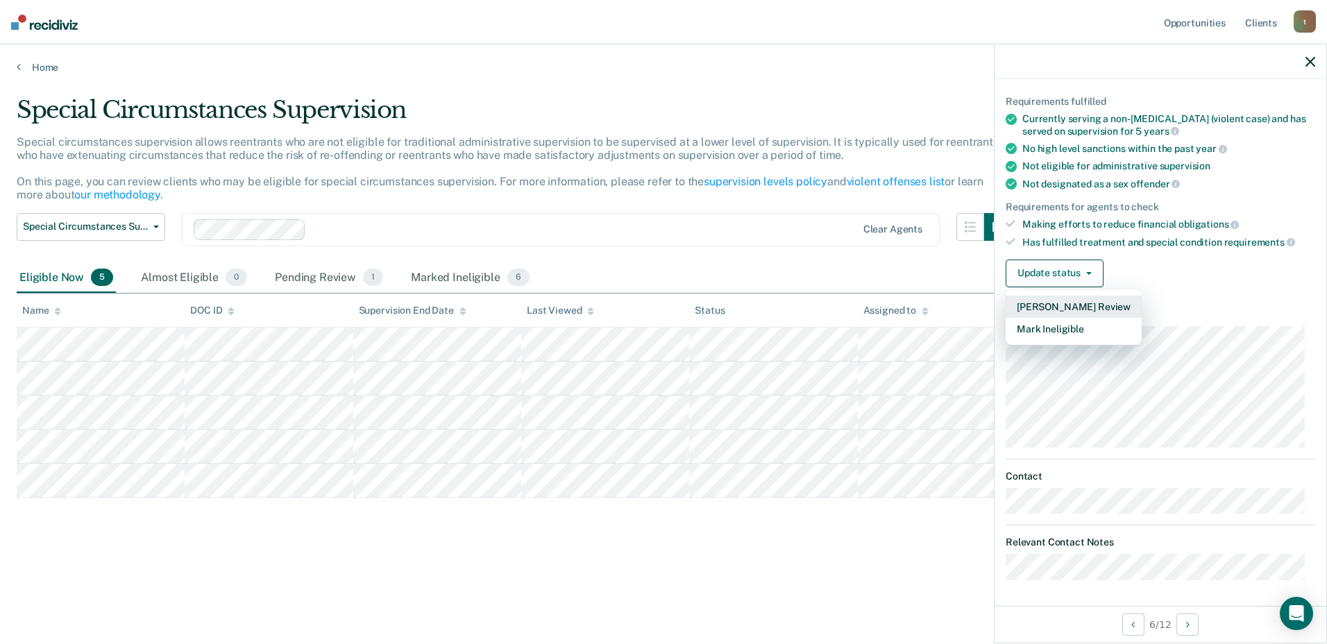
click at [1077, 296] on button "[PERSON_NAME] Review" at bounding box center [1074, 307] width 136 height 22
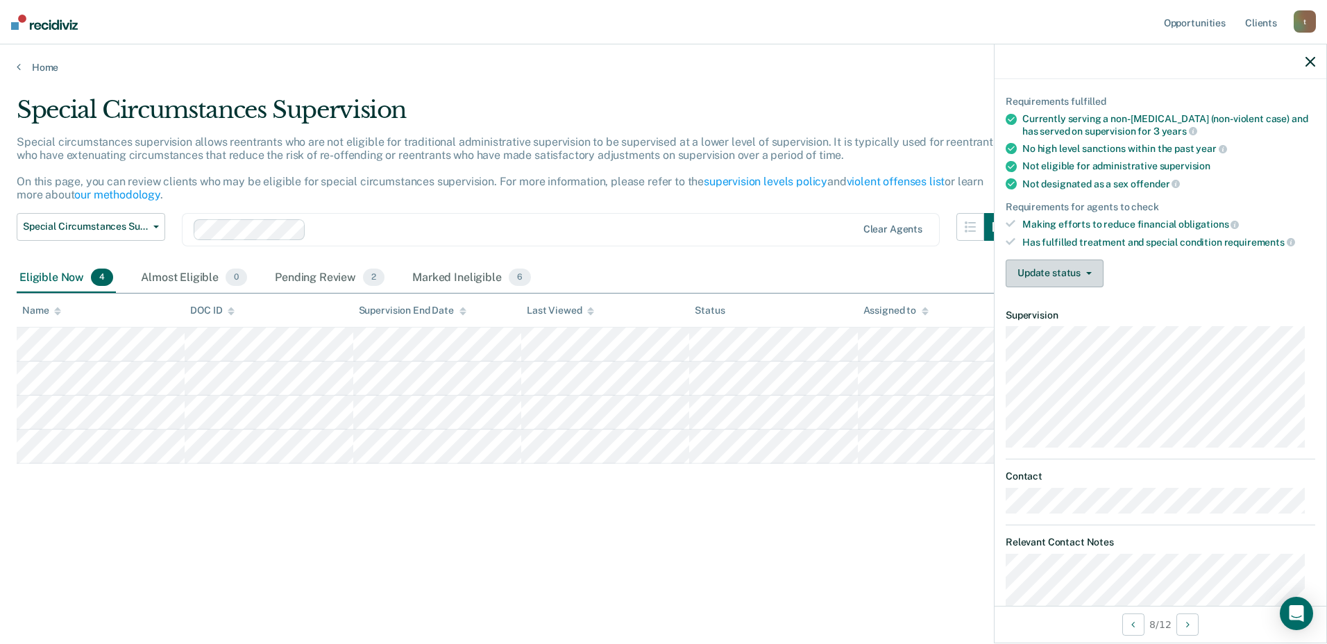
click at [1043, 276] on button "Update status" at bounding box center [1055, 274] width 98 height 28
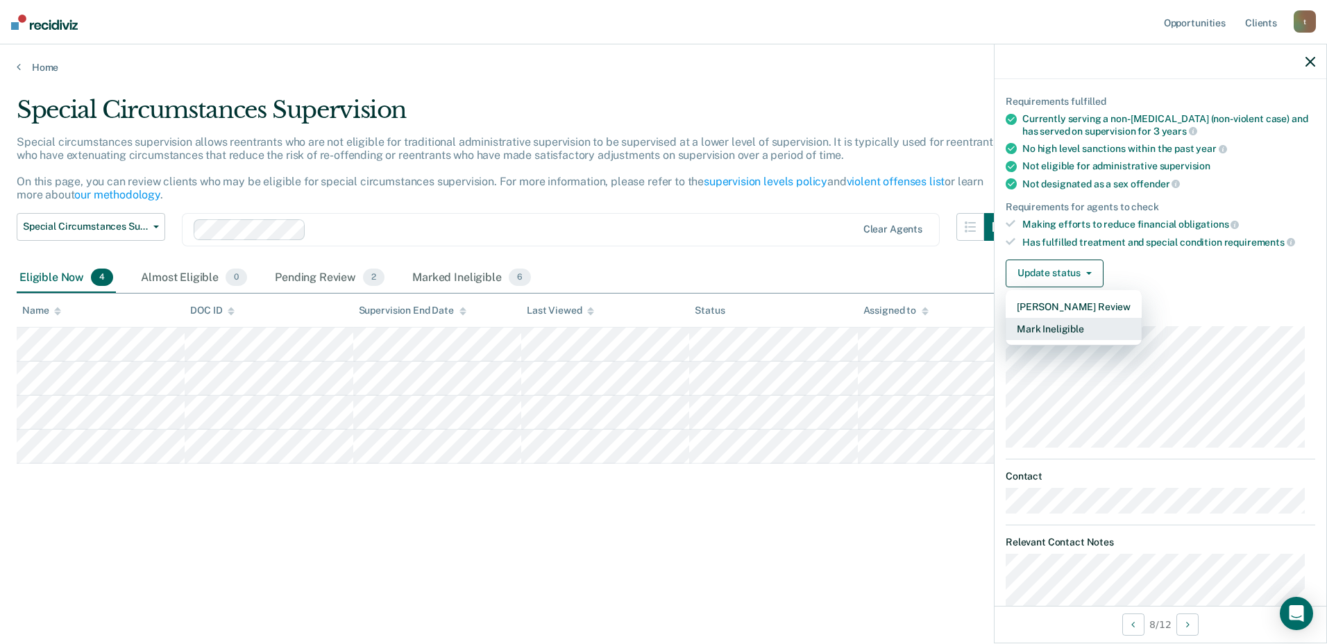
click at [1053, 329] on button "Mark Ineligible" at bounding box center [1074, 329] width 136 height 22
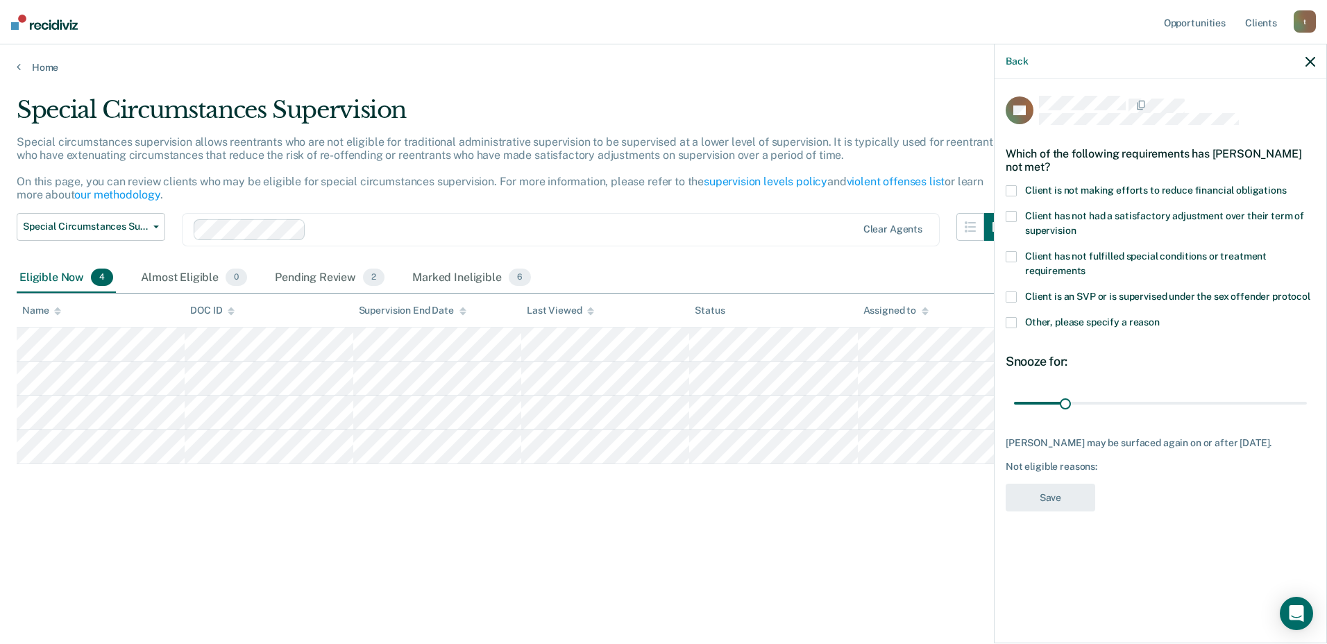
click at [1010, 191] on span at bounding box center [1011, 190] width 11 height 11
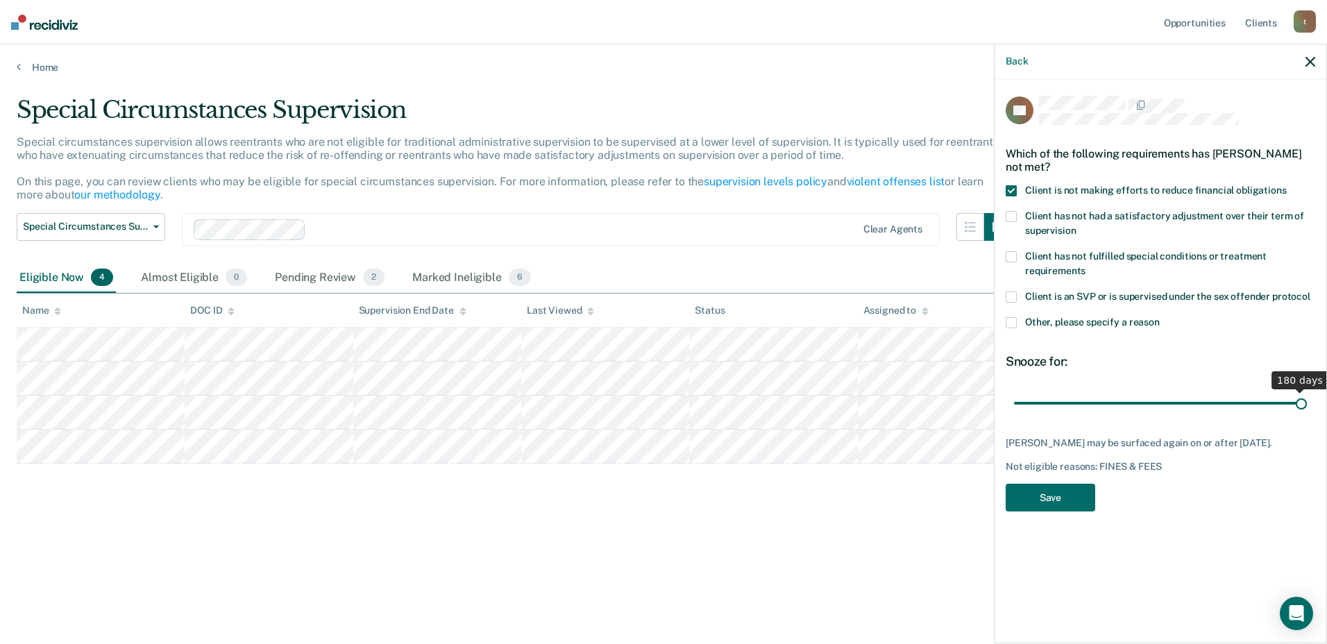
drag, startPoint x: 1065, startPoint y: 403, endPoint x: 1309, endPoint y: 398, distance: 243.6
type input "180"
click at [1307, 398] on input "range" at bounding box center [1160, 403] width 293 height 24
click at [1087, 495] on button "Save" at bounding box center [1051, 498] width 90 height 28
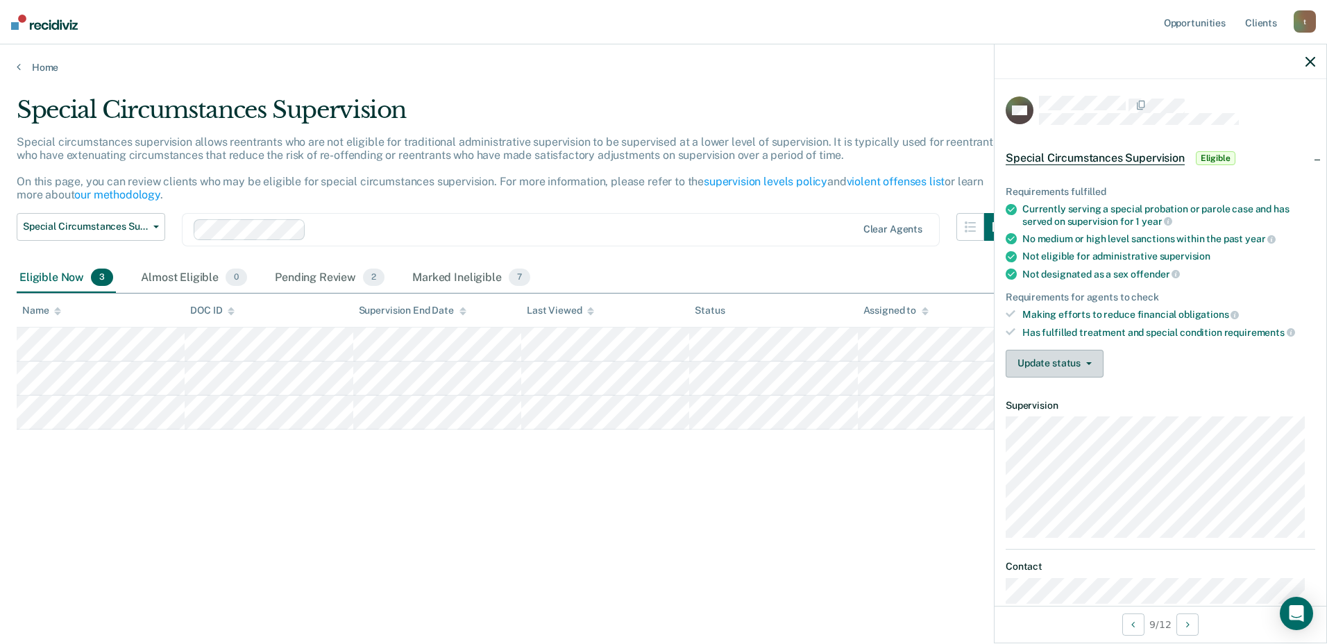
click at [1010, 357] on button "Update status" at bounding box center [1055, 364] width 98 height 28
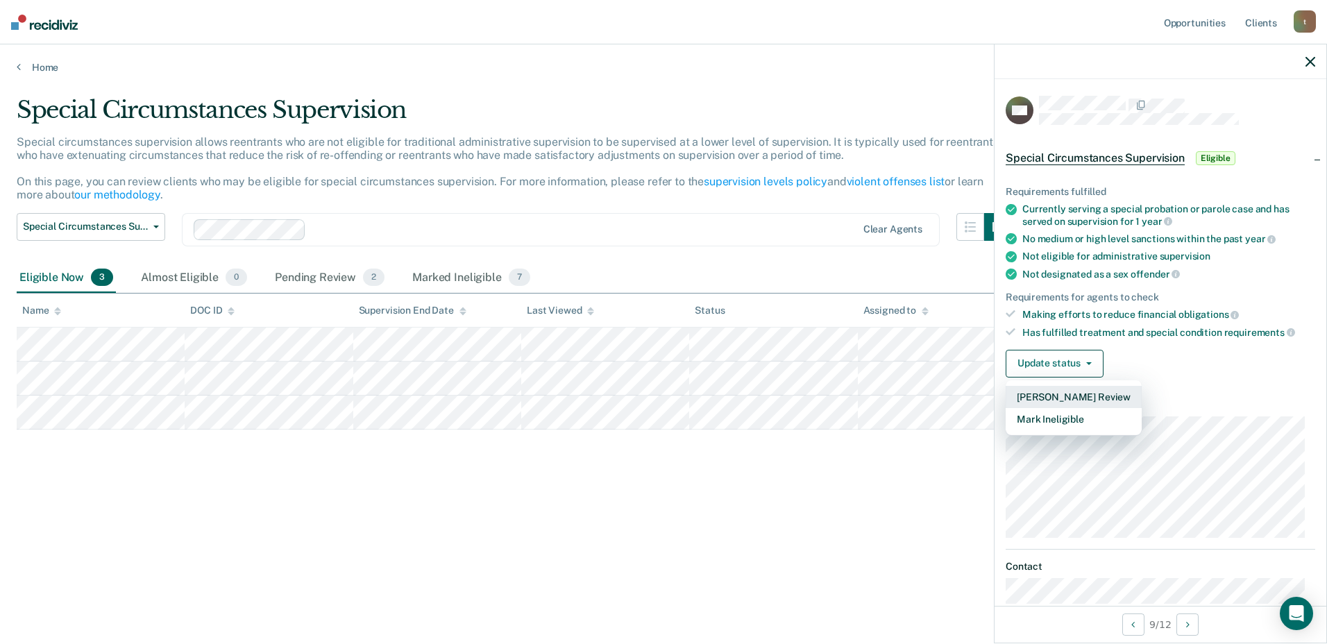
click at [1039, 397] on button "[PERSON_NAME] Review" at bounding box center [1074, 397] width 136 height 22
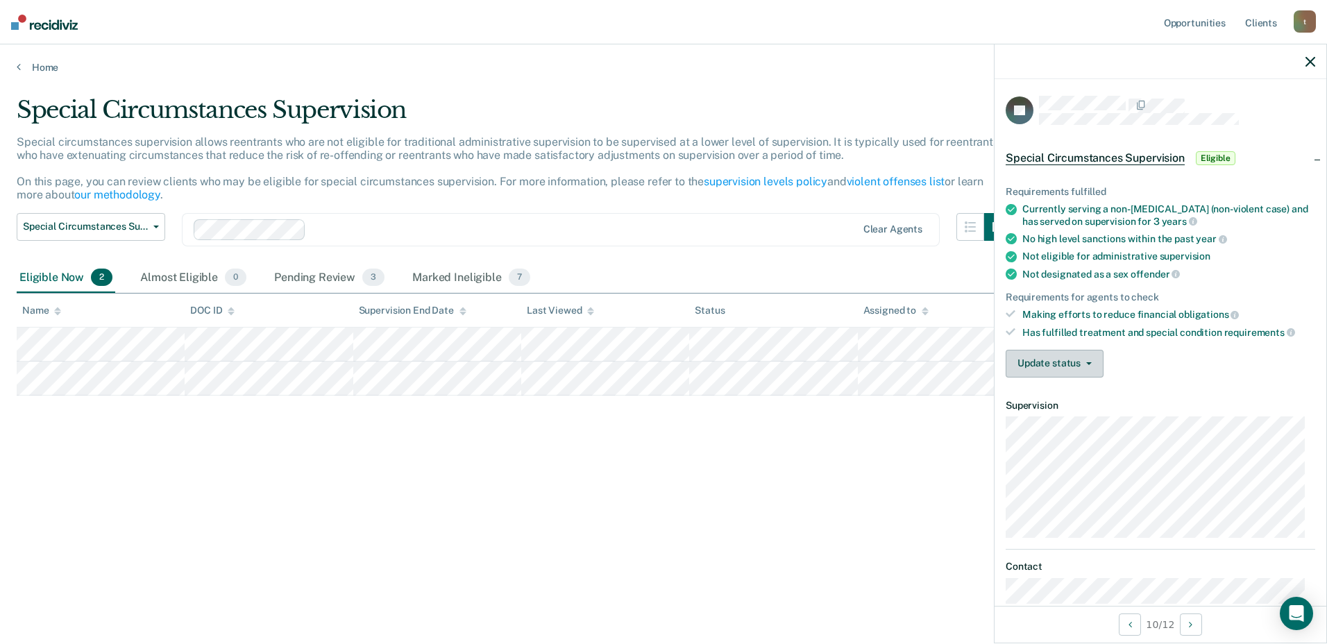
click at [1062, 366] on button "Update status" at bounding box center [1055, 364] width 98 height 28
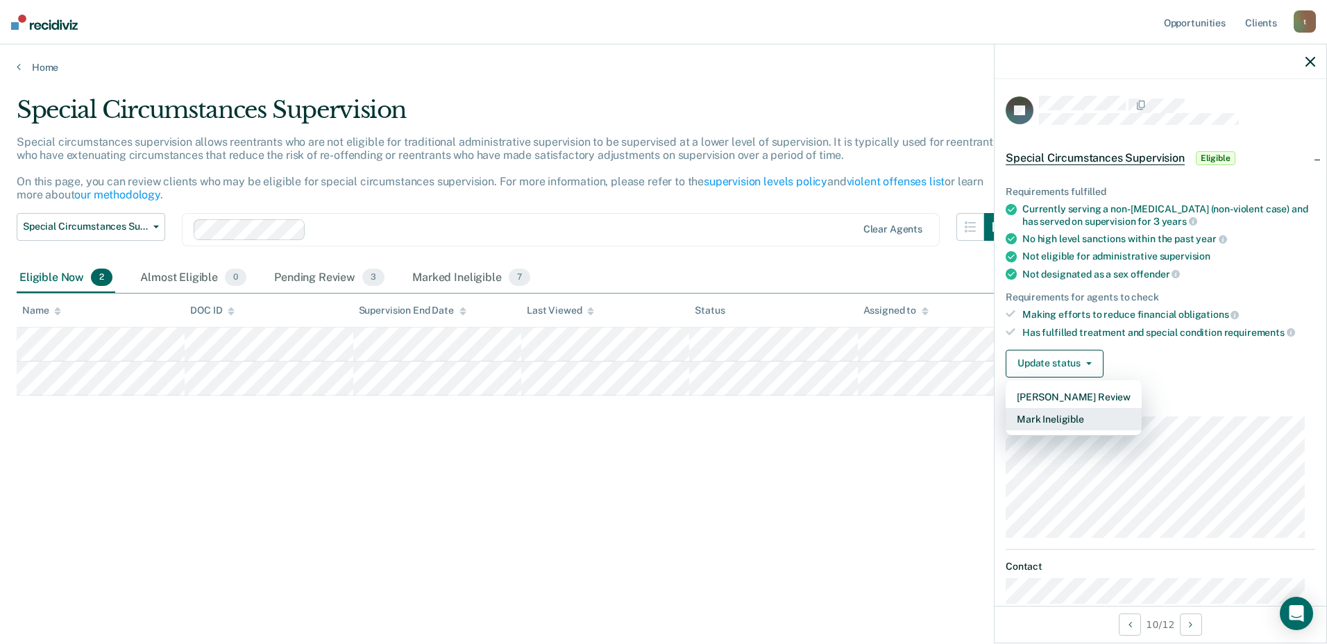
click at [1088, 423] on button "Mark Ineligible" at bounding box center [1074, 419] width 136 height 22
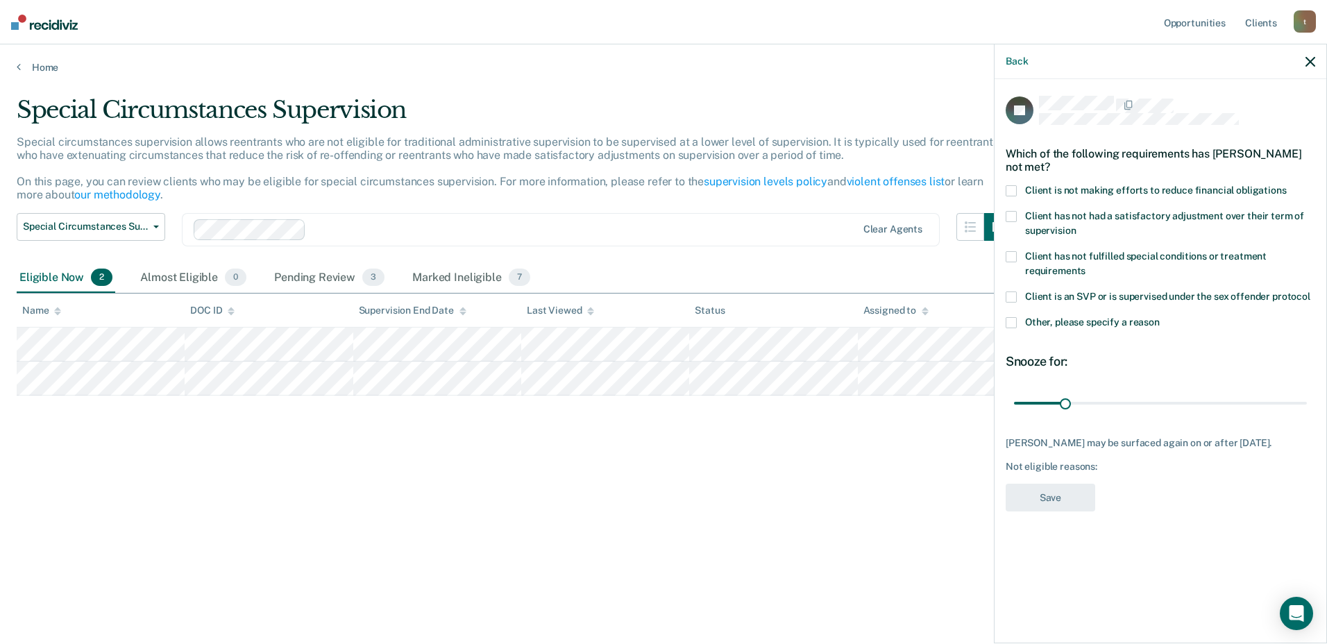
click at [1008, 190] on span at bounding box center [1011, 190] width 11 height 11
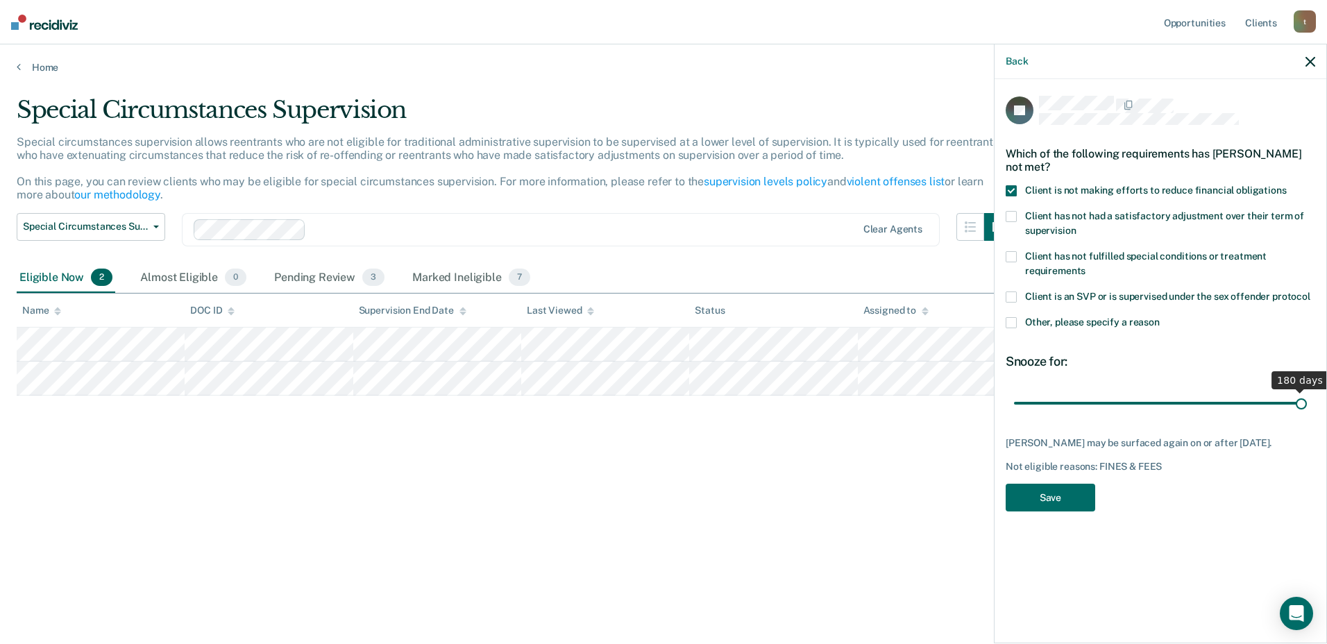
drag, startPoint x: 1071, startPoint y: 403, endPoint x: 1304, endPoint y: 401, distance: 233.2
type input "180"
click at [1304, 401] on input "range" at bounding box center [1160, 403] width 293 height 24
click at [1043, 501] on button "Save" at bounding box center [1051, 498] width 90 height 28
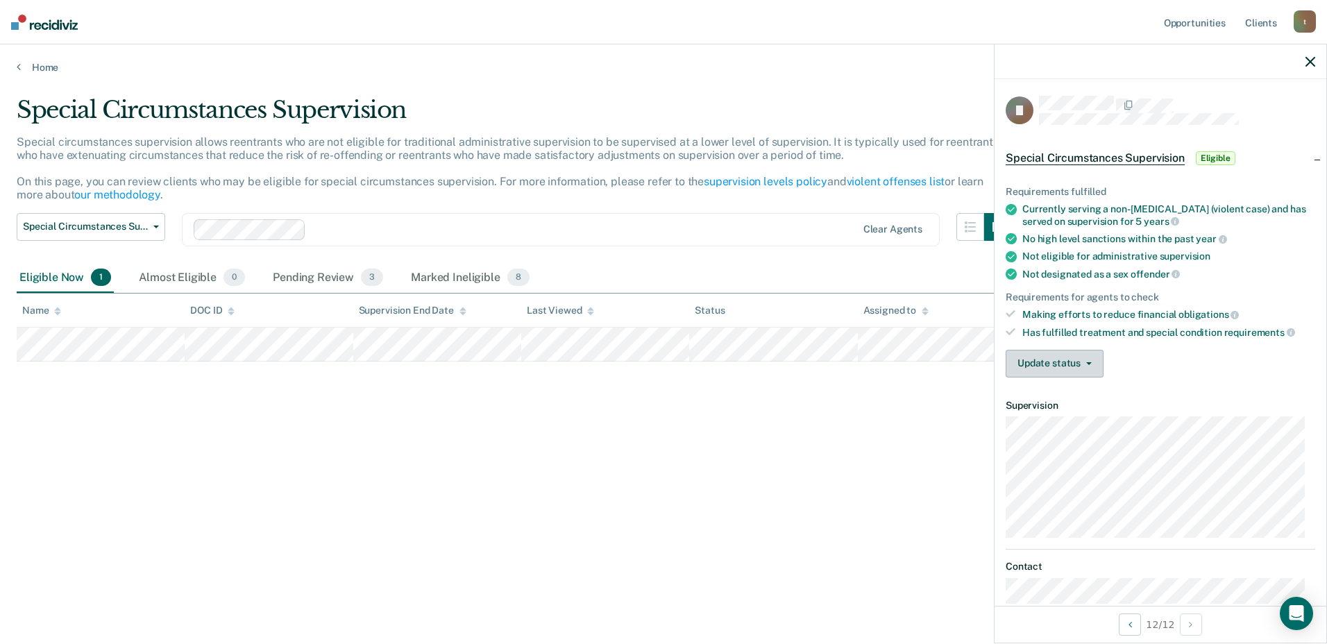
drag, startPoint x: 1026, startPoint y: 358, endPoint x: 1033, endPoint y: 350, distance: 9.9
click at [1030, 354] on button "Update status" at bounding box center [1055, 364] width 98 height 28
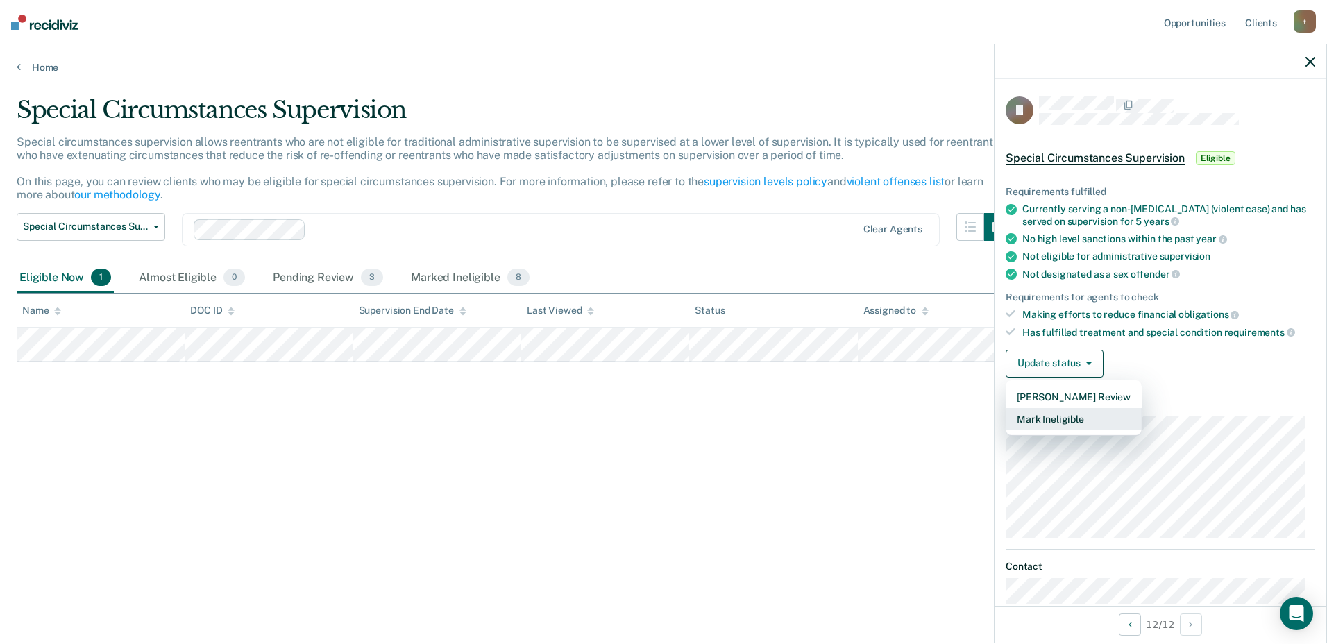
click at [1062, 417] on button "Mark Ineligible" at bounding box center [1074, 419] width 136 height 22
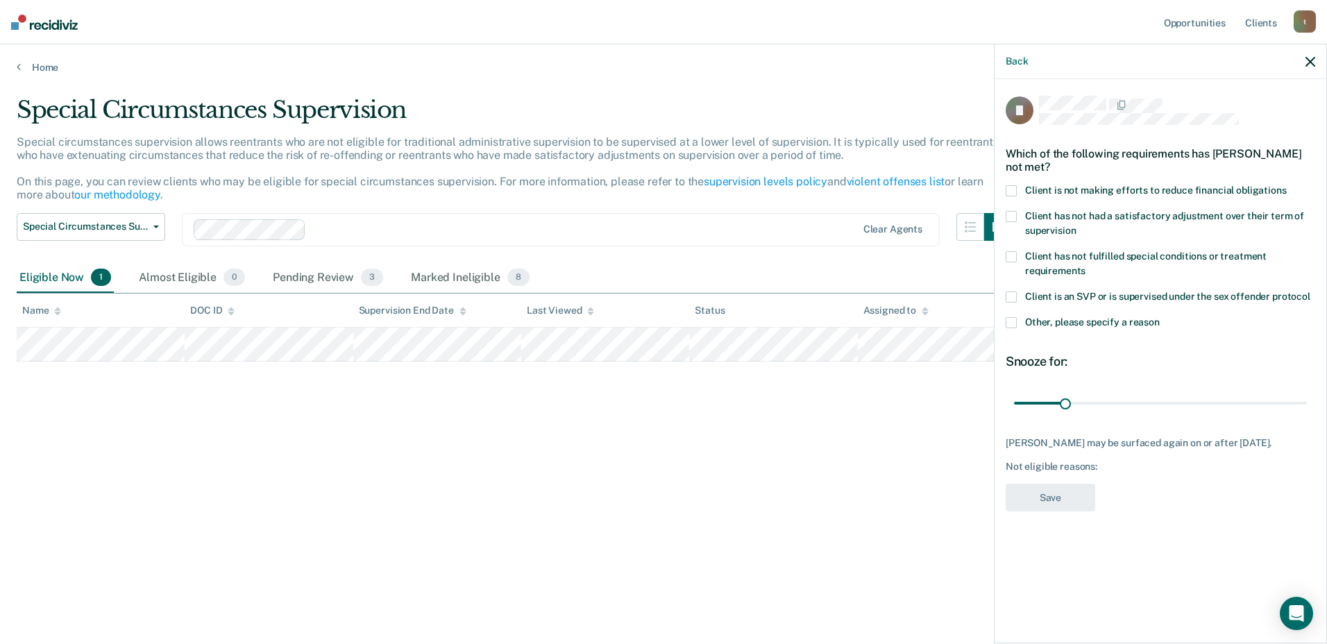
click at [1011, 189] on span at bounding box center [1011, 190] width 11 height 11
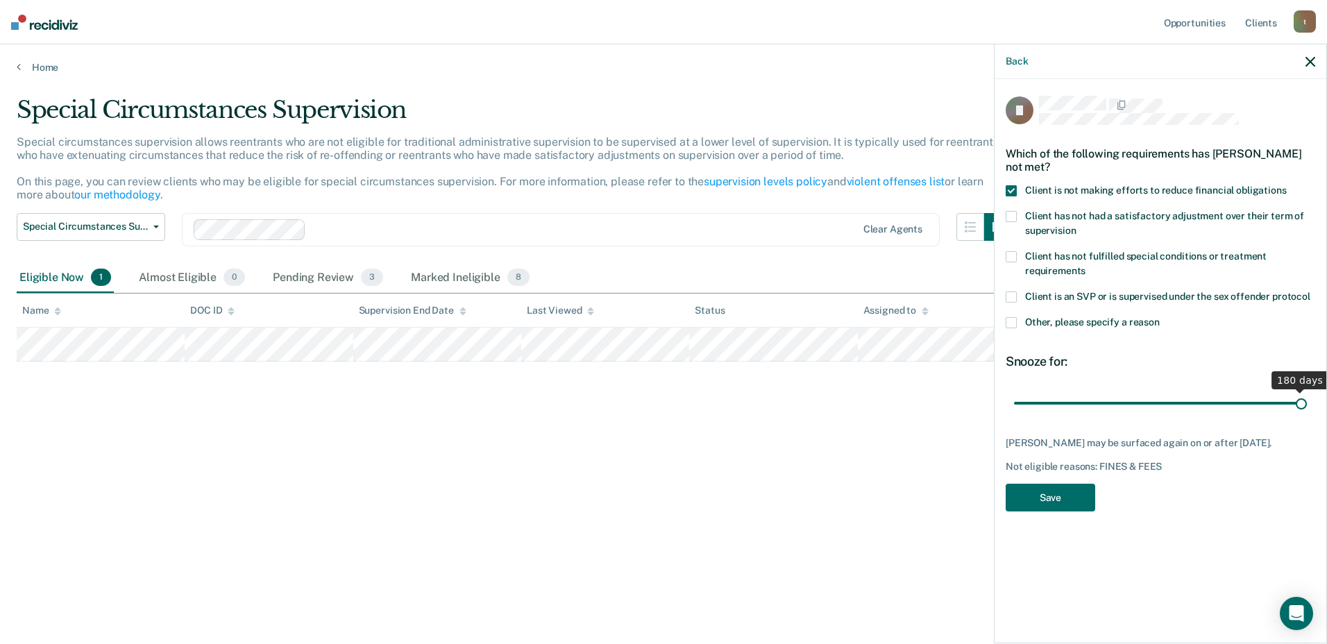
drag, startPoint x: 1067, startPoint y: 402, endPoint x: 1309, endPoint y: 403, distance: 241.5
type input "180"
click at [1307, 403] on input "range" at bounding box center [1160, 403] width 293 height 24
click at [1056, 491] on button "Save" at bounding box center [1051, 498] width 90 height 28
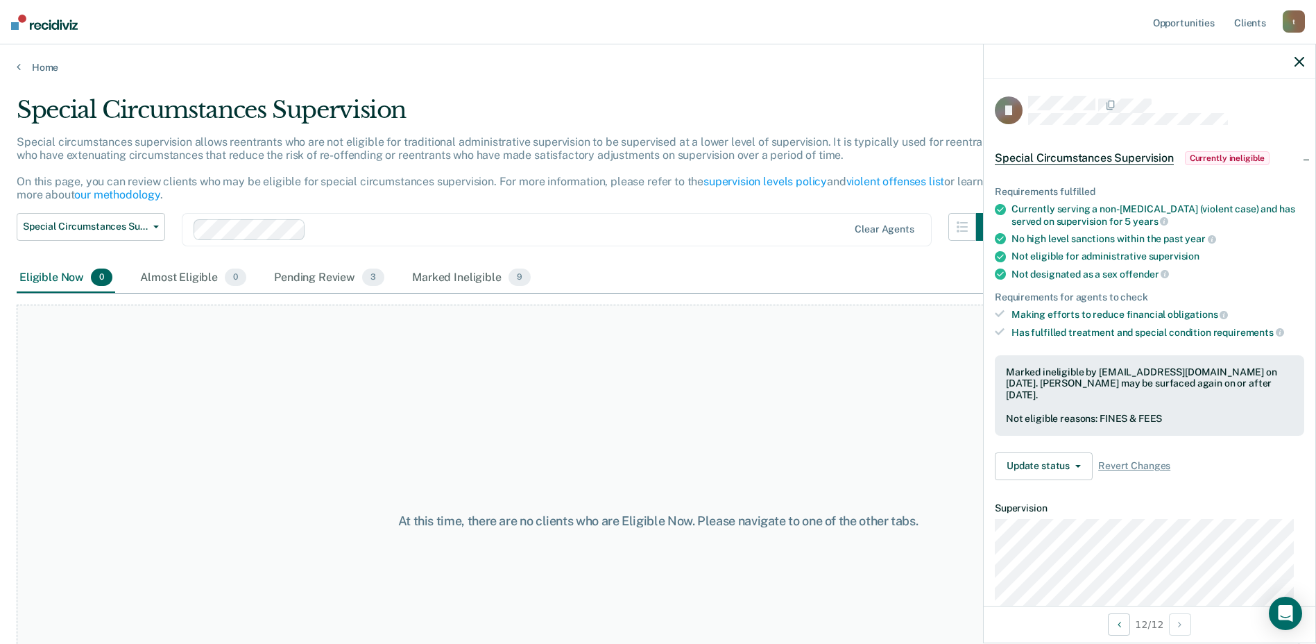
click at [1296, 60] on icon "button" at bounding box center [1300, 62] width 10 height 10
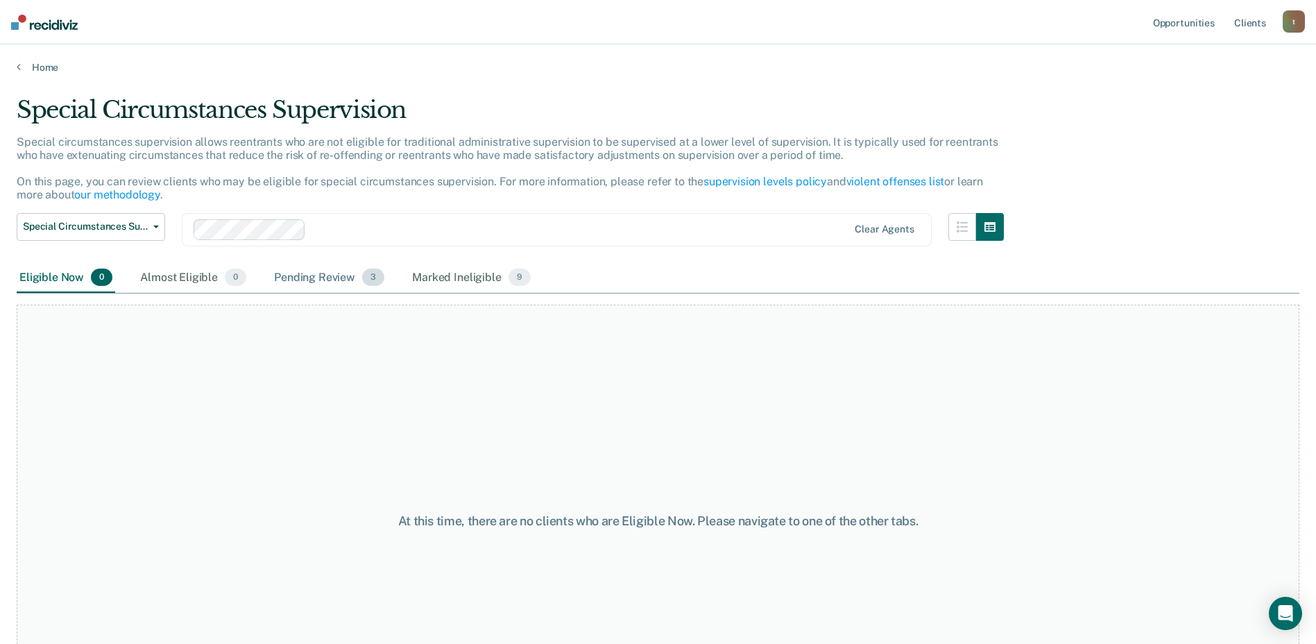
click at [300, 282] on div "Pending Review 3" at bounding box center [329, 278] width 116 height 31
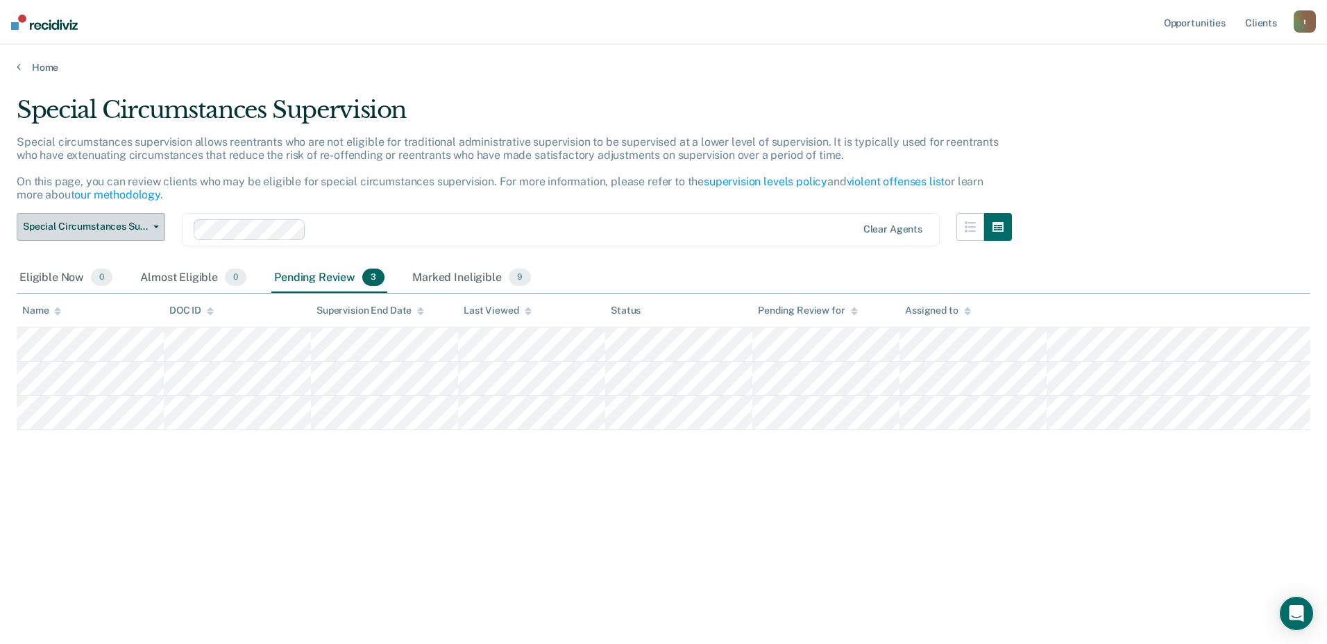
click at [102, 236] on button "Special Circumstances Supervision" at bounding box center [91, 227] width 149 height 28
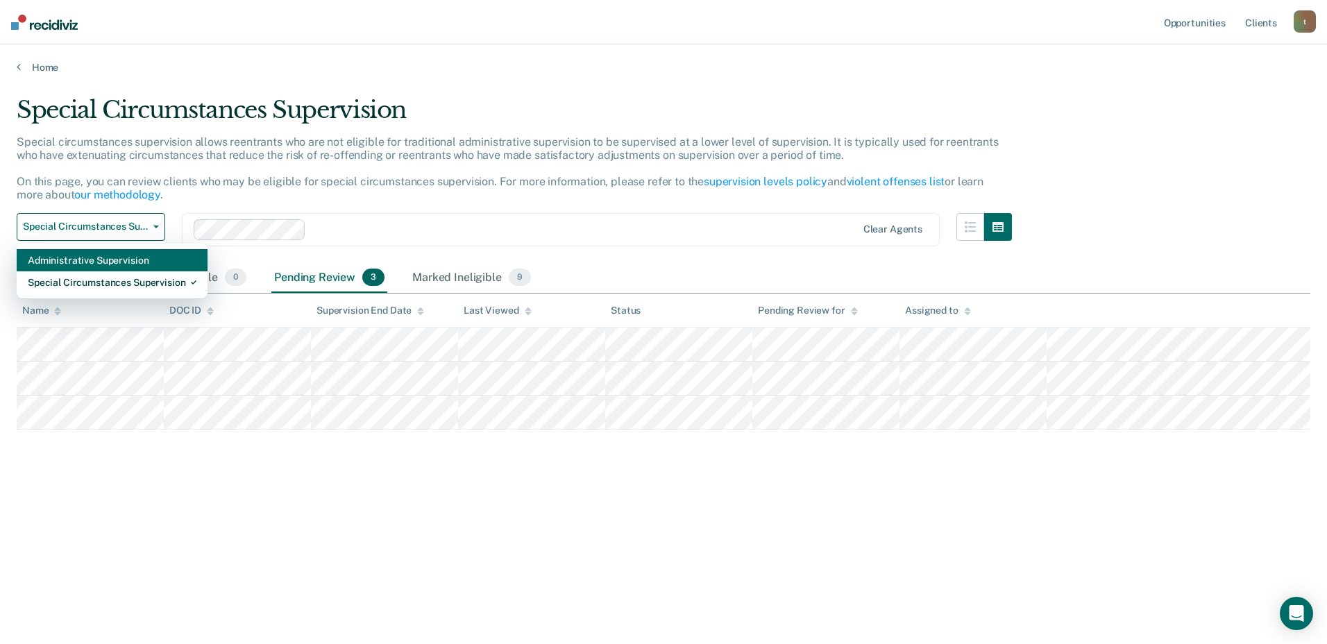
click at [105, 255] on div "Administrative Supervision" at bounding box center [112, 260] width 169 height 22
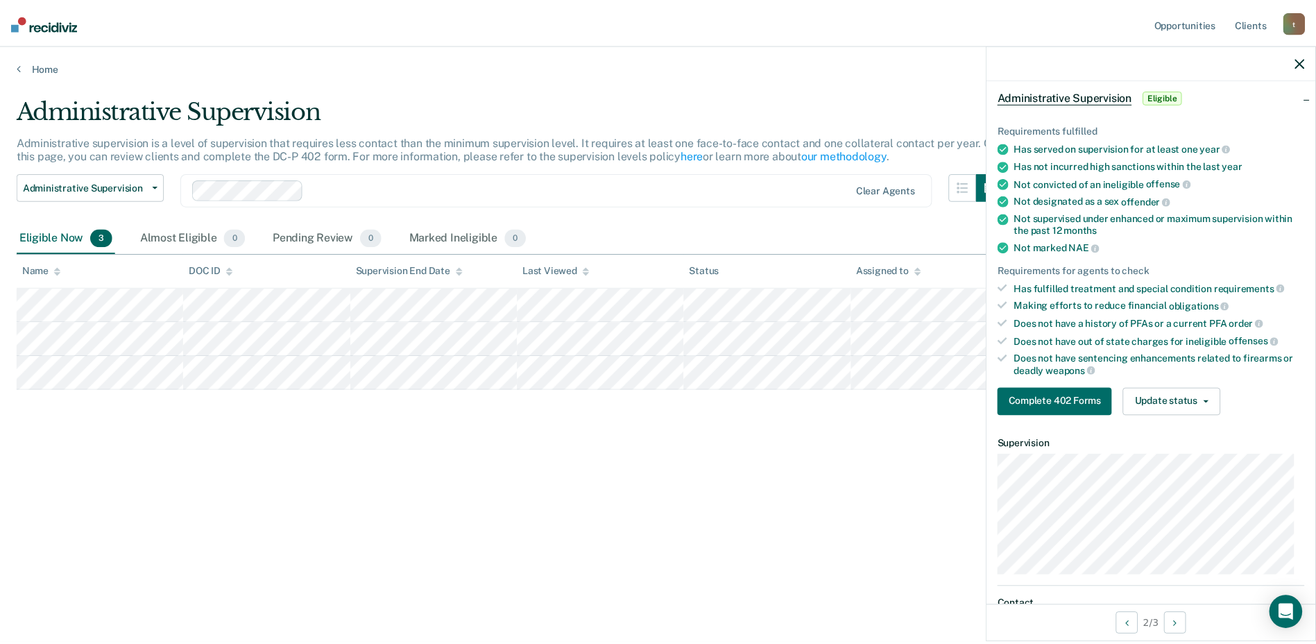
scroll to position [63, 0]
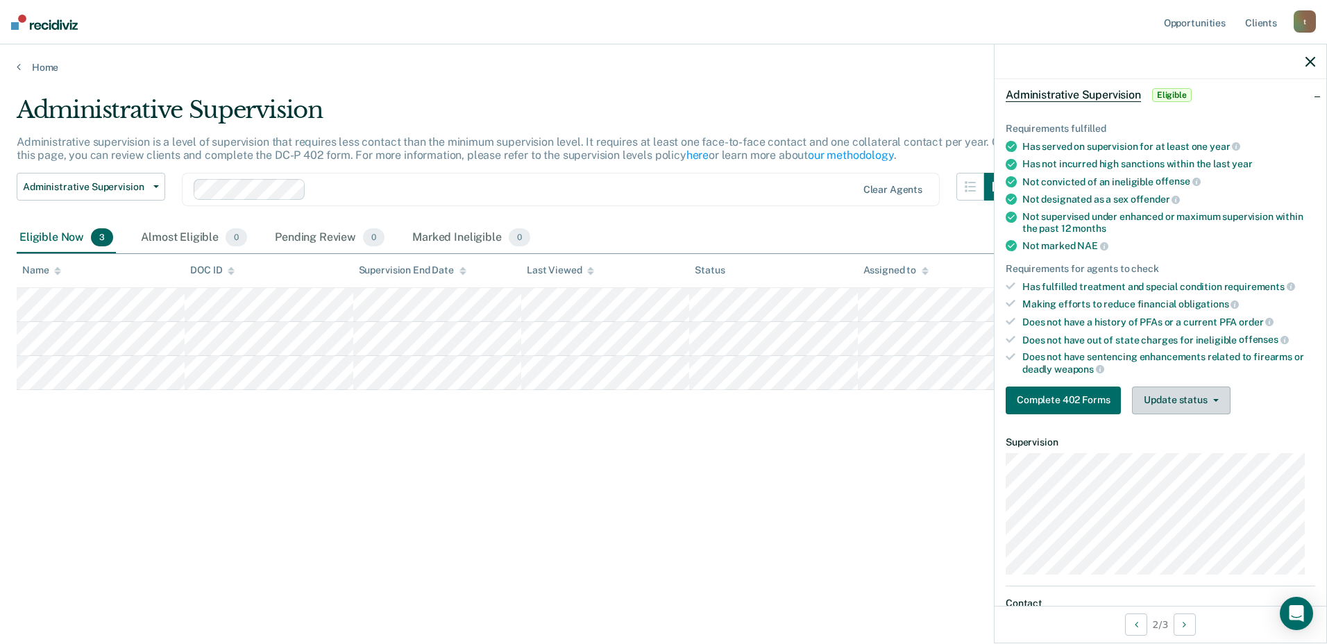
click at [1201, 391] on button "Update status" at bounding box center [1181, 401] width 98 height 28
click at [1061, 400] on button "Complete 402 Forms" at bounding box center [1063, 401] width 115 height 28
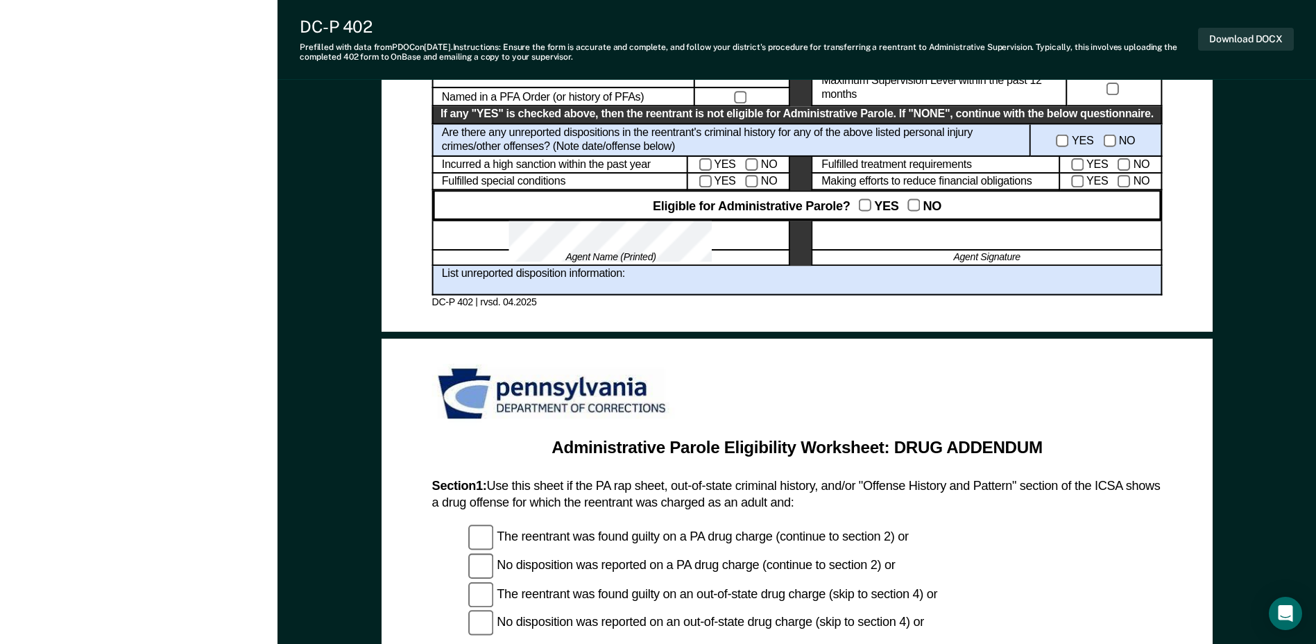
scroll to position [872, 0]
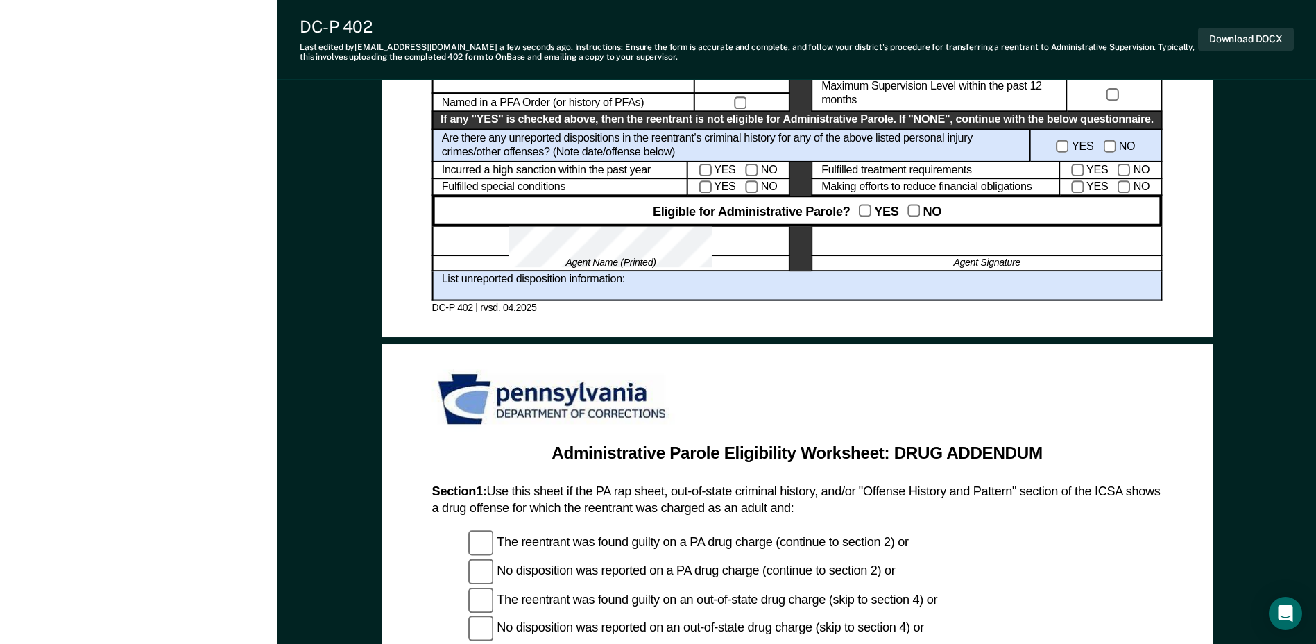
click at [1028, 239] on div at bounding box center [987, 241] width 350 height 30
drag, startPoint x: 1314, startPoint y: 348, endPoint x: 1315, endPoint y: 329, distance: 18.7
click at [1315, 329] on div "Administrative Parole Eligibility Reentrant Name (Last, First) Parole No.: Date…" at bounding box center [797, 385] width 1039 height 2321
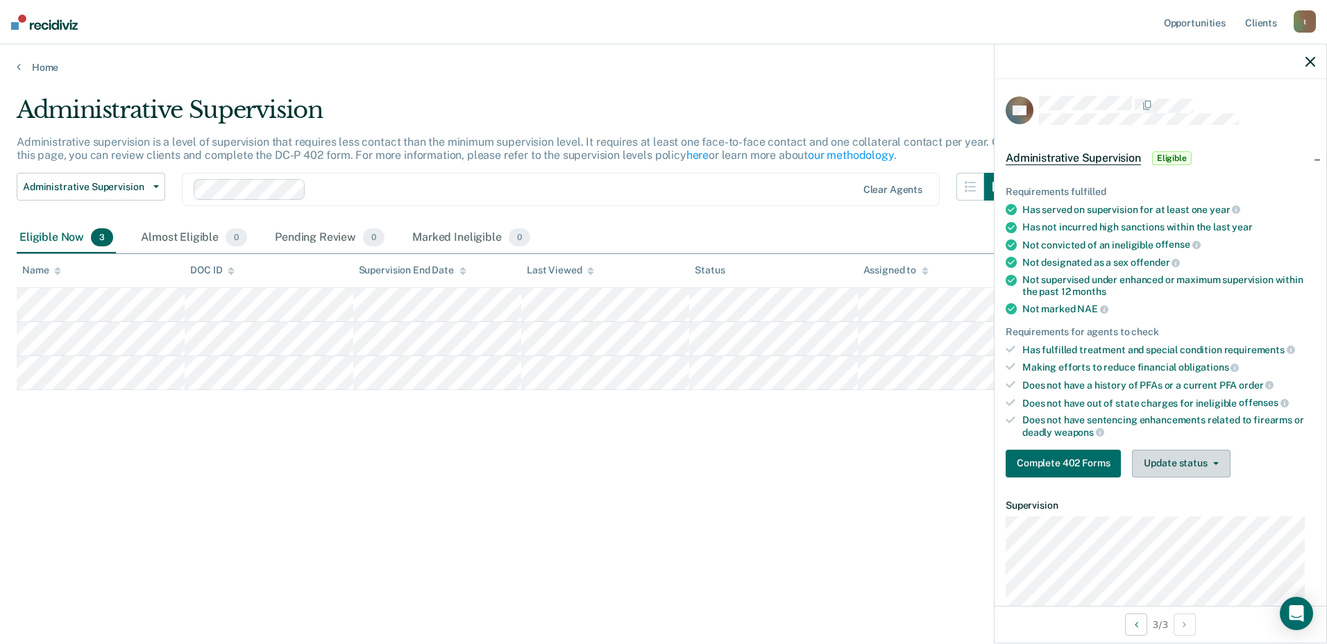
click at [1187, 462] on button "Update status" at bounding box center [1181, 464] width 98 height 28
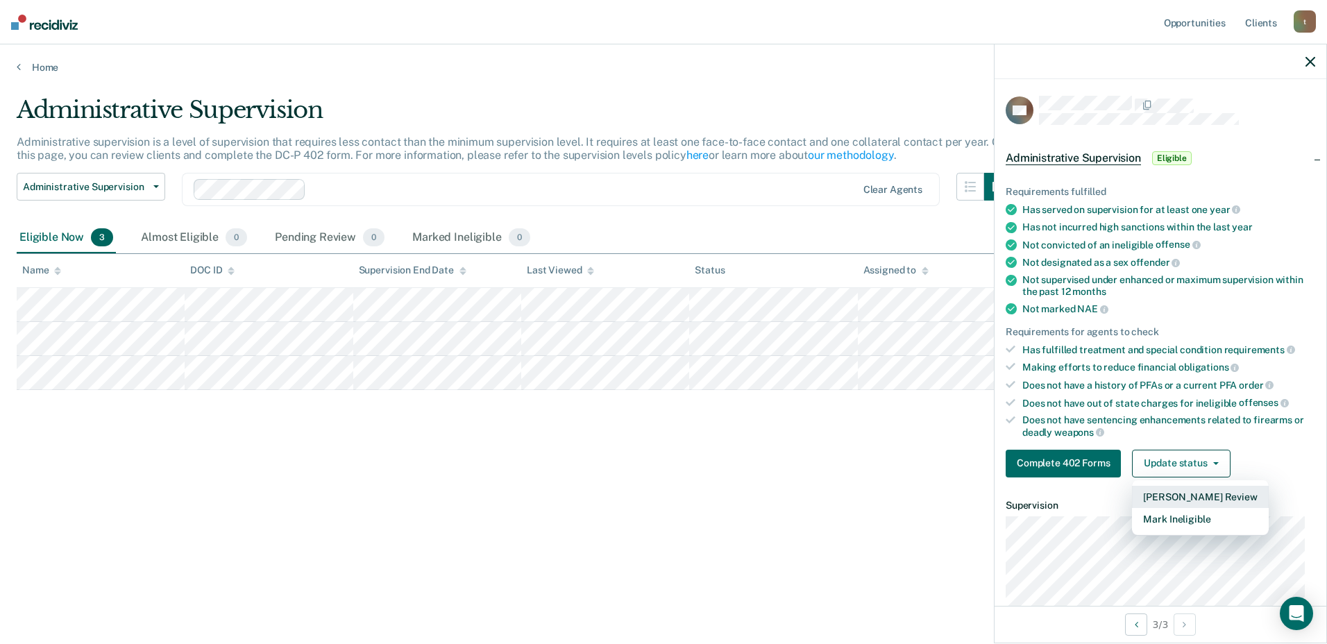
click at [1193, 500] on button "[PERSON_NAME] Review" at bounding box center [1200, 497] width 136 height 22
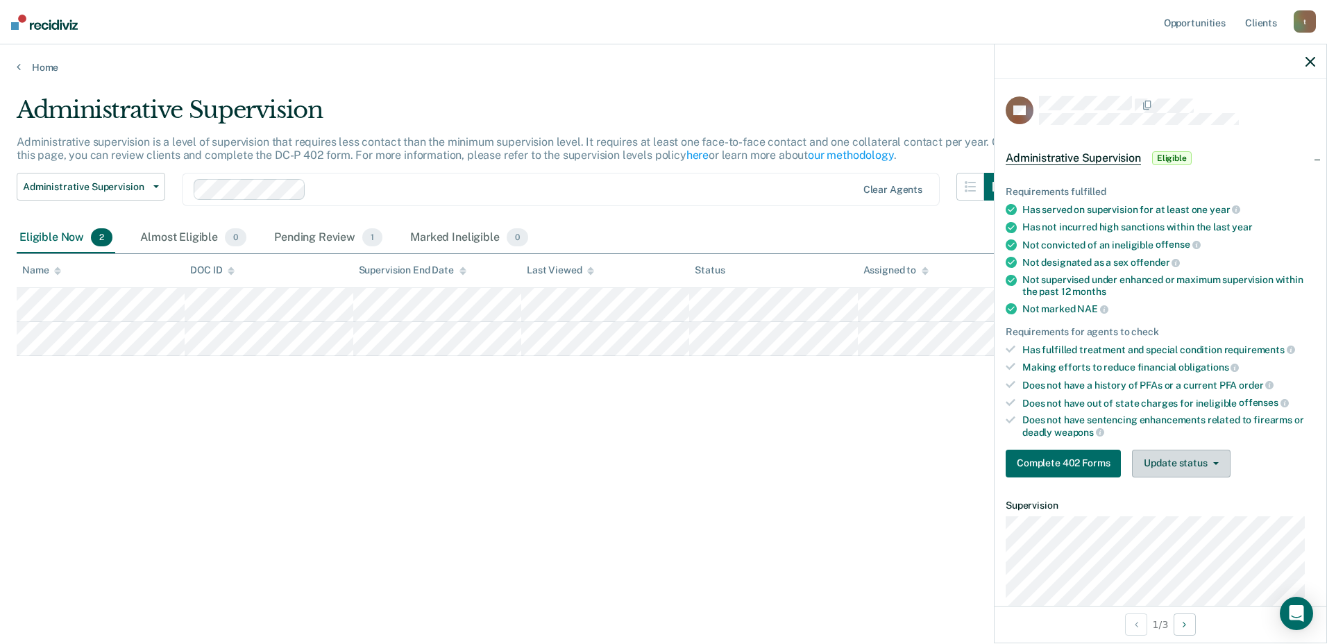
click at [1159, 458] on button "Update status" at bounding box center [1181, 464] width 98 height 28
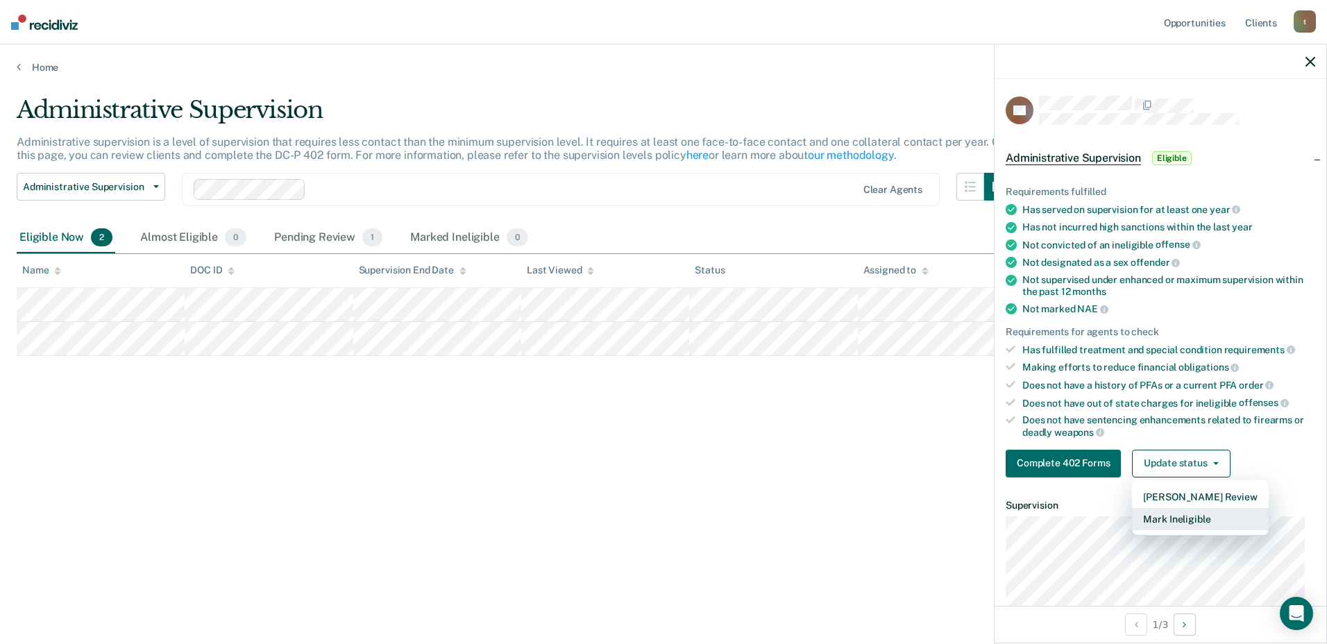
click at [1173, 514] on button "Mark Ineligible" at bounding box center [1200, 519] width 136 height 22
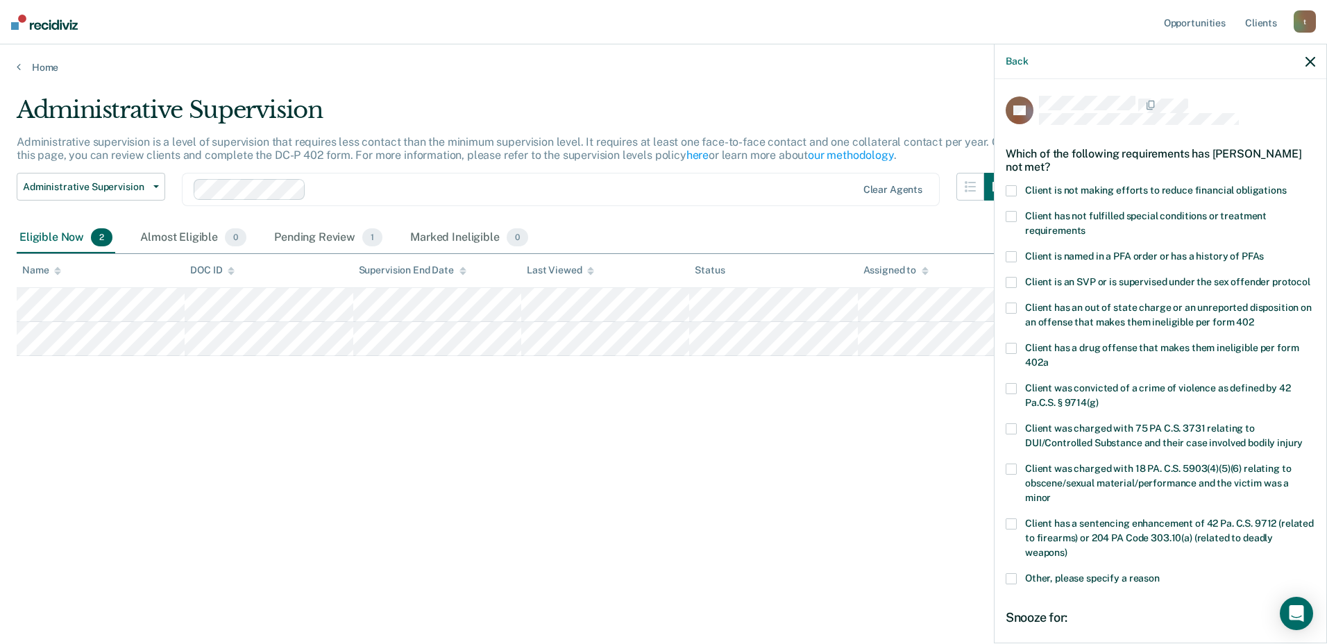
click at [1012, 189] on span at bounding box center [1011, 190] width 11 height 11
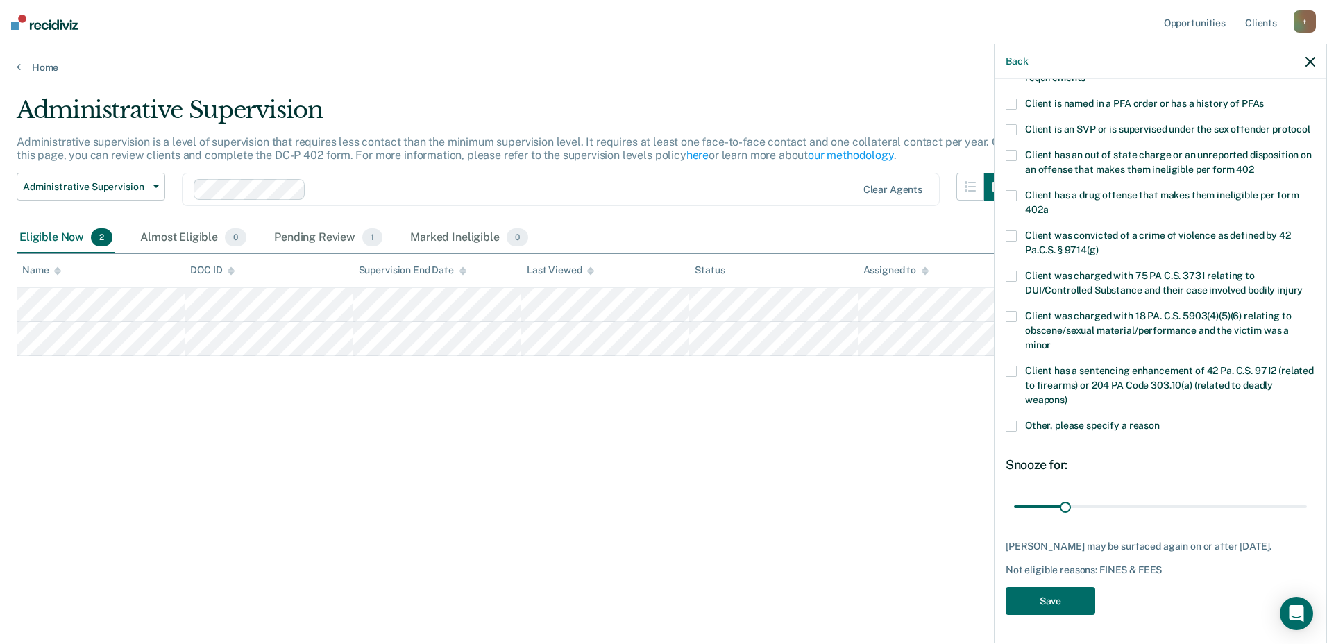
scroll to position [160, 0]
drag, startPoint x: 1065, startPoint y: 513, endPoint x: 1302, endPoint y: 515, distance: 236.7
type input "180"
click at [1302, 515] on input "range" at bounding box center [1160, 506] width 293 height 24
click at [1051, 614] on button "Save" at bounding box center [1051, 601] width 90 height 28
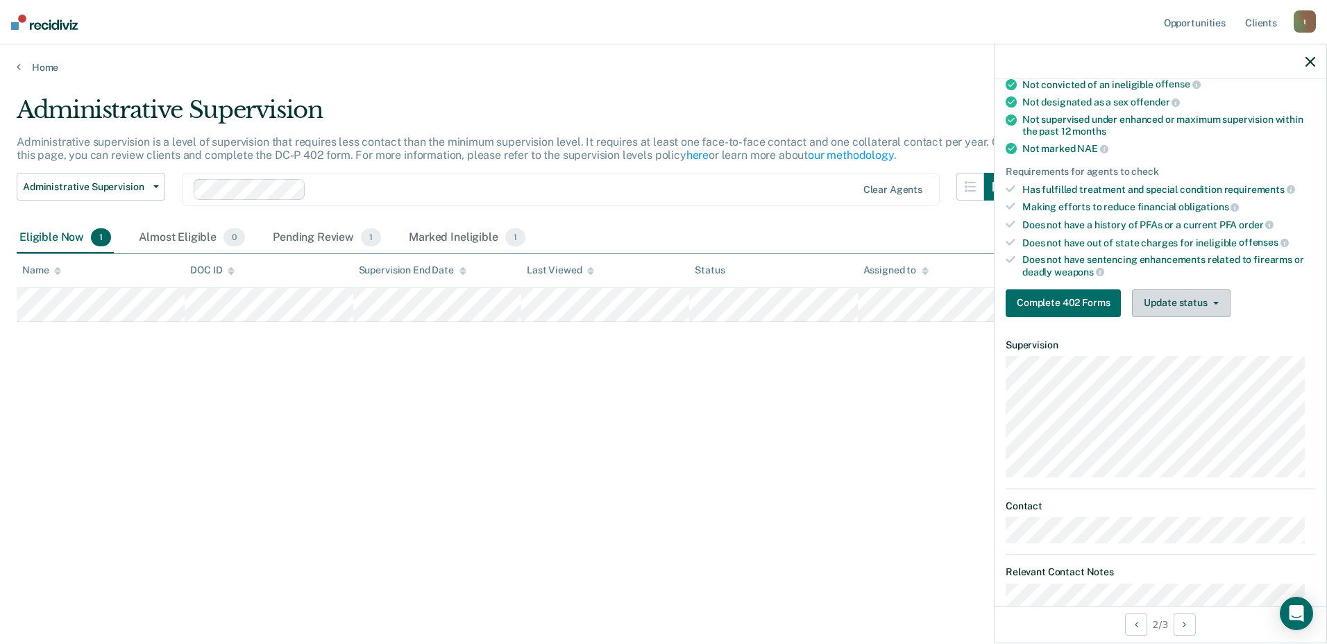
click at [1192, 309] on button "Update status" at bounding box center [1181, 303] width 98 height 28
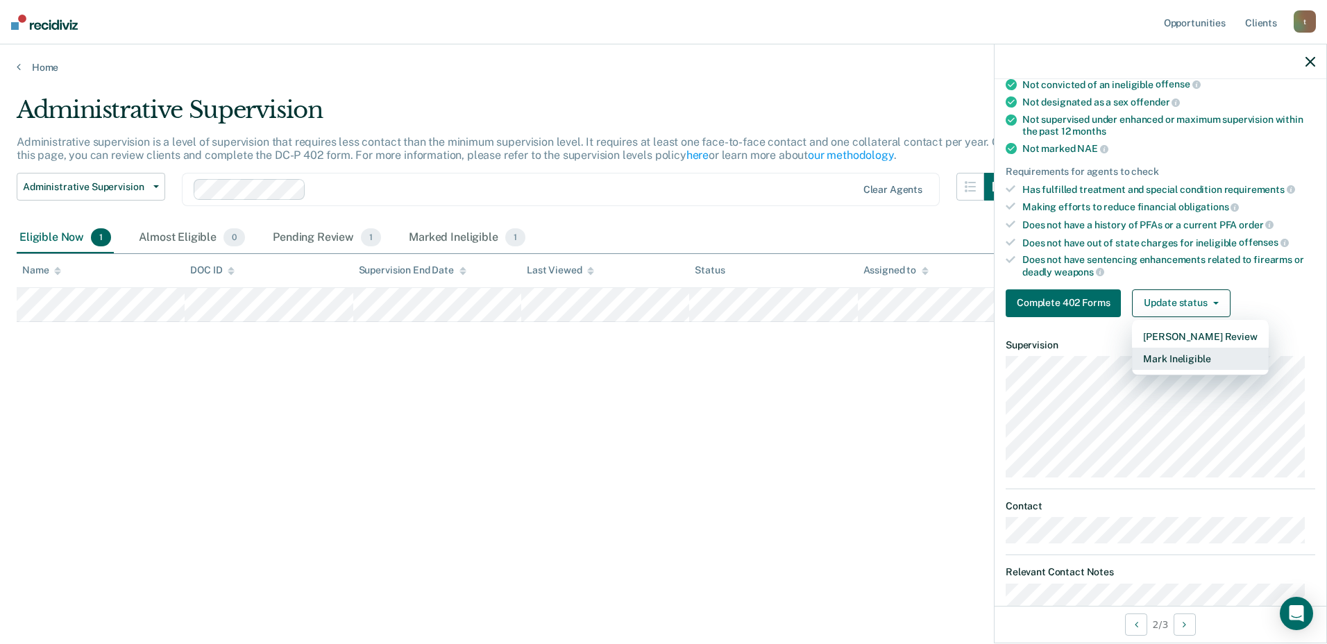
click at [1199, 364] on button "Mark Ineligible" at bounding box center [1200, 359] width 136 height 22
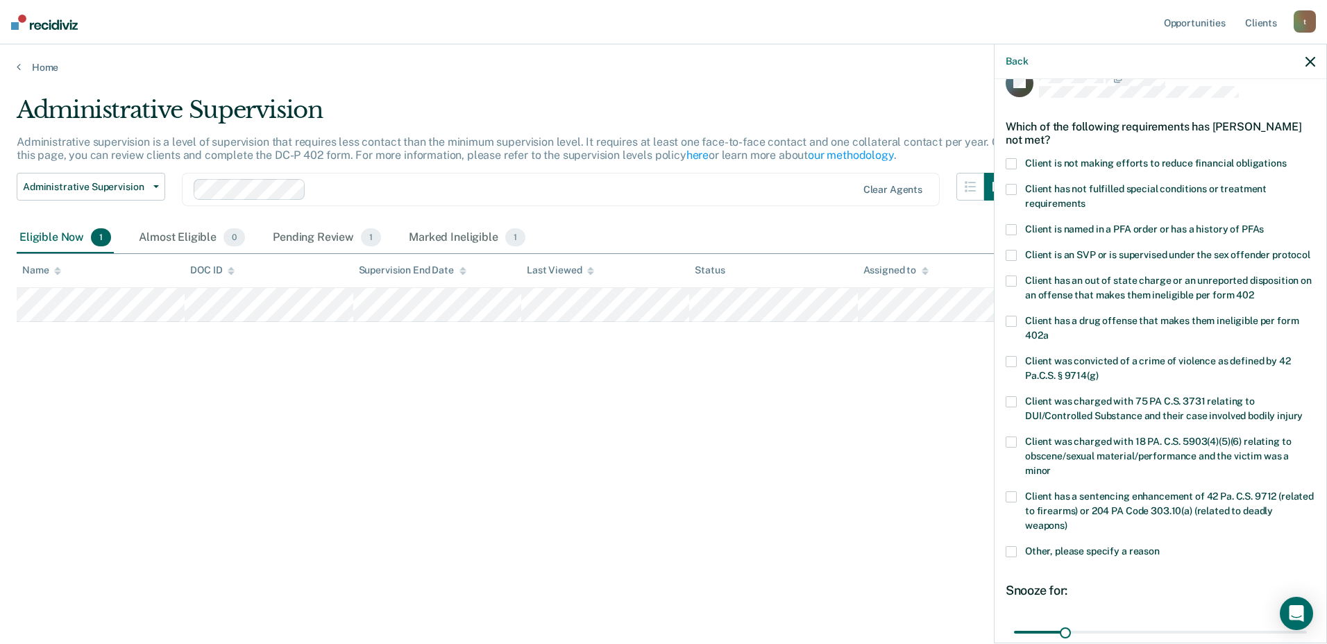
scroll to position [0, 0]
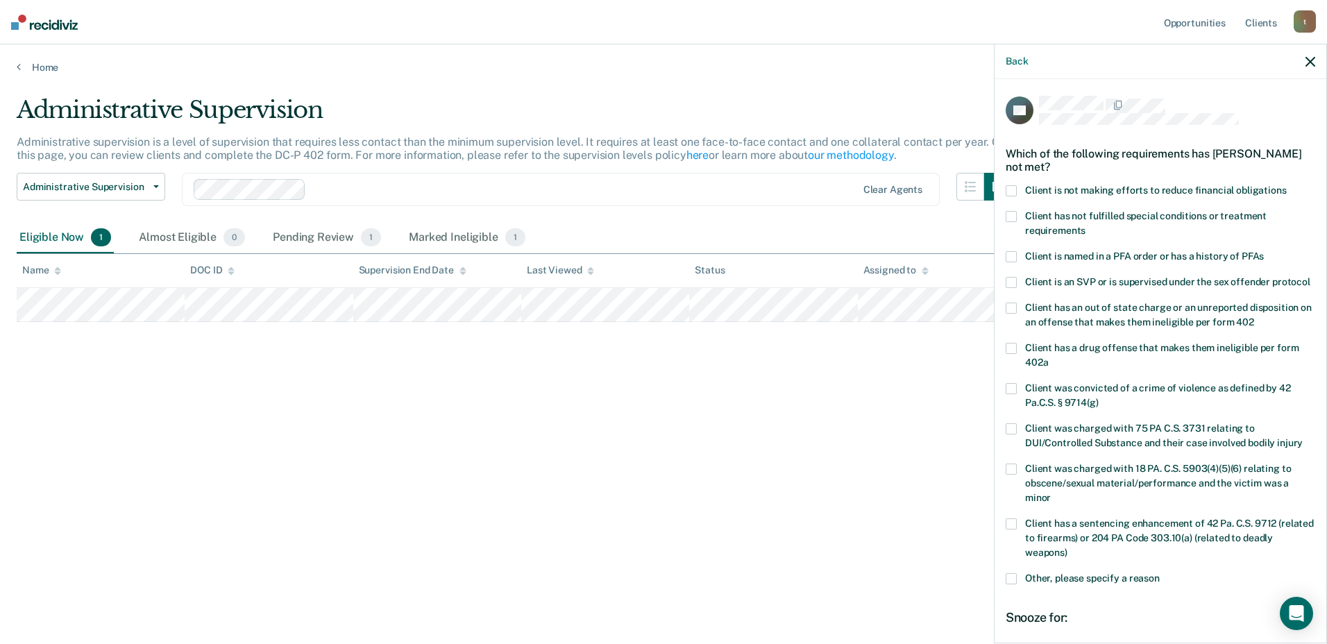
click at [1010, 185] on span at bounding box center [1011, 190] width 11 height 11
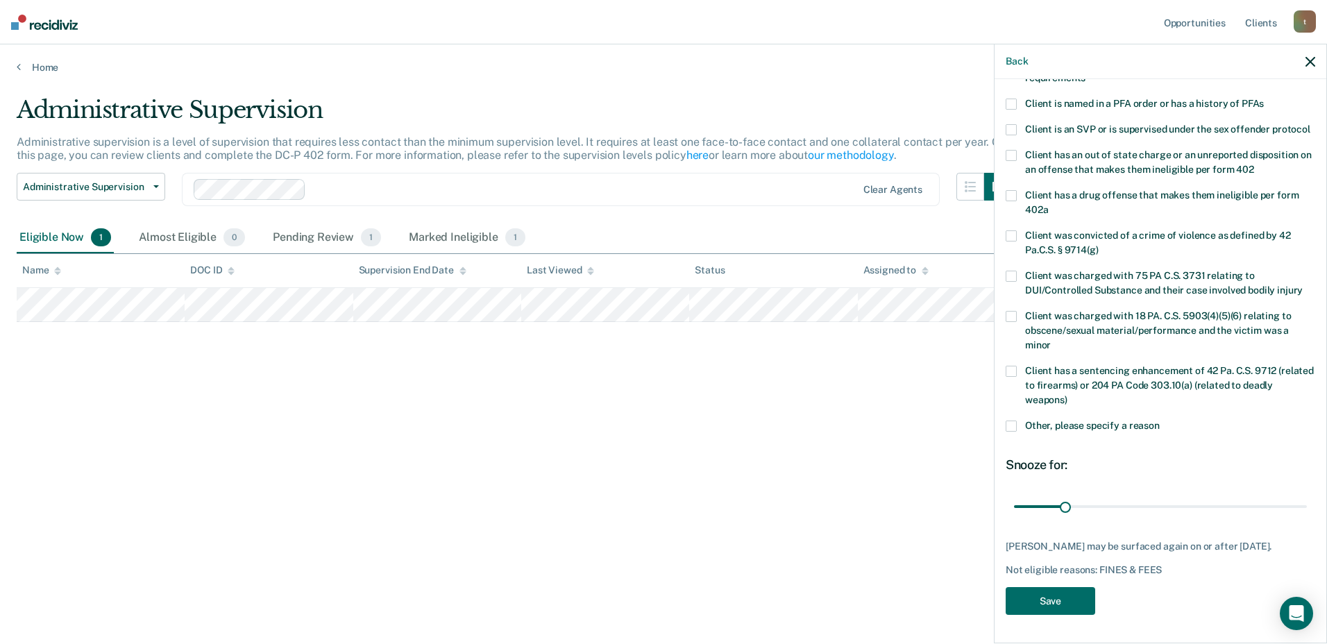
scroll to position [165, 0]
drag, startPoint x: 1064, startPoint y: 505, endPoint x: 1155, endPoint y: 502, distance: 91.6
type input "91"
click at [1155, 502] on input "range" at bounding box center [1160, 506] width 293 height 24
click at [1053, 608] on button "Save" at bounding box center [1051, 601] width 90 height 28
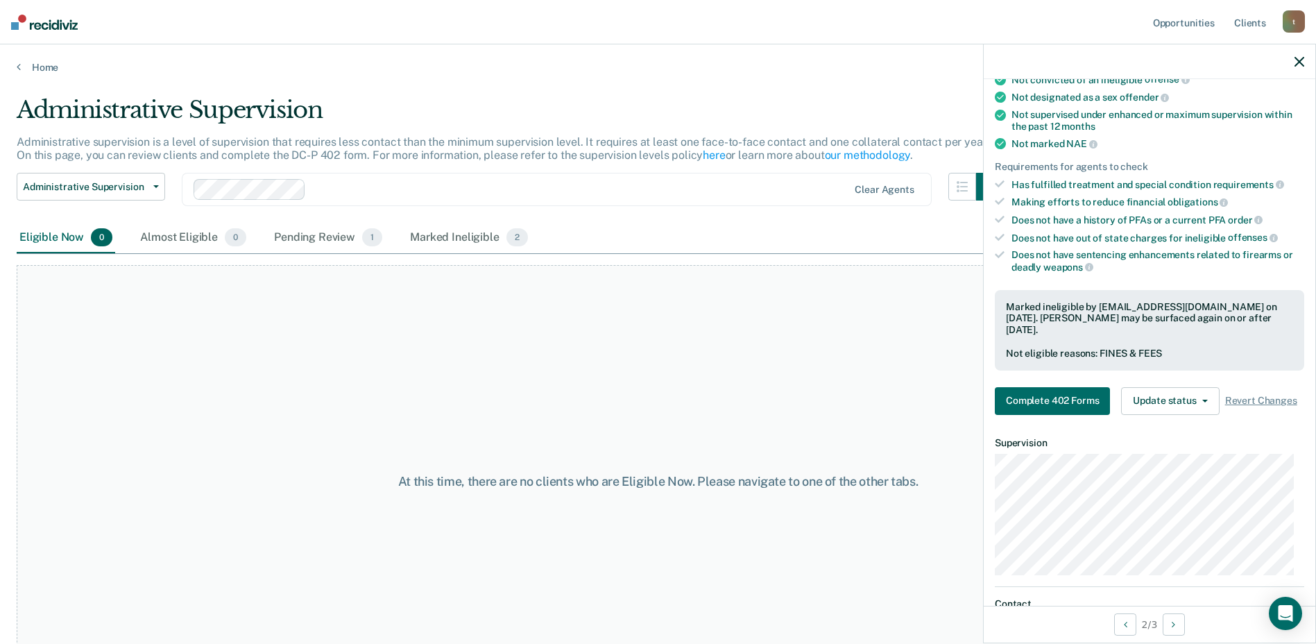
click at [1293, 15] on div "t" at bounding box center [1294, 21] width 22 height 22
click at [1231, 89] on link "Log Out" at bounding box center [1239, 91] width 112 height 12
